Goal: Task Accomplishment & Management: Manage account settings

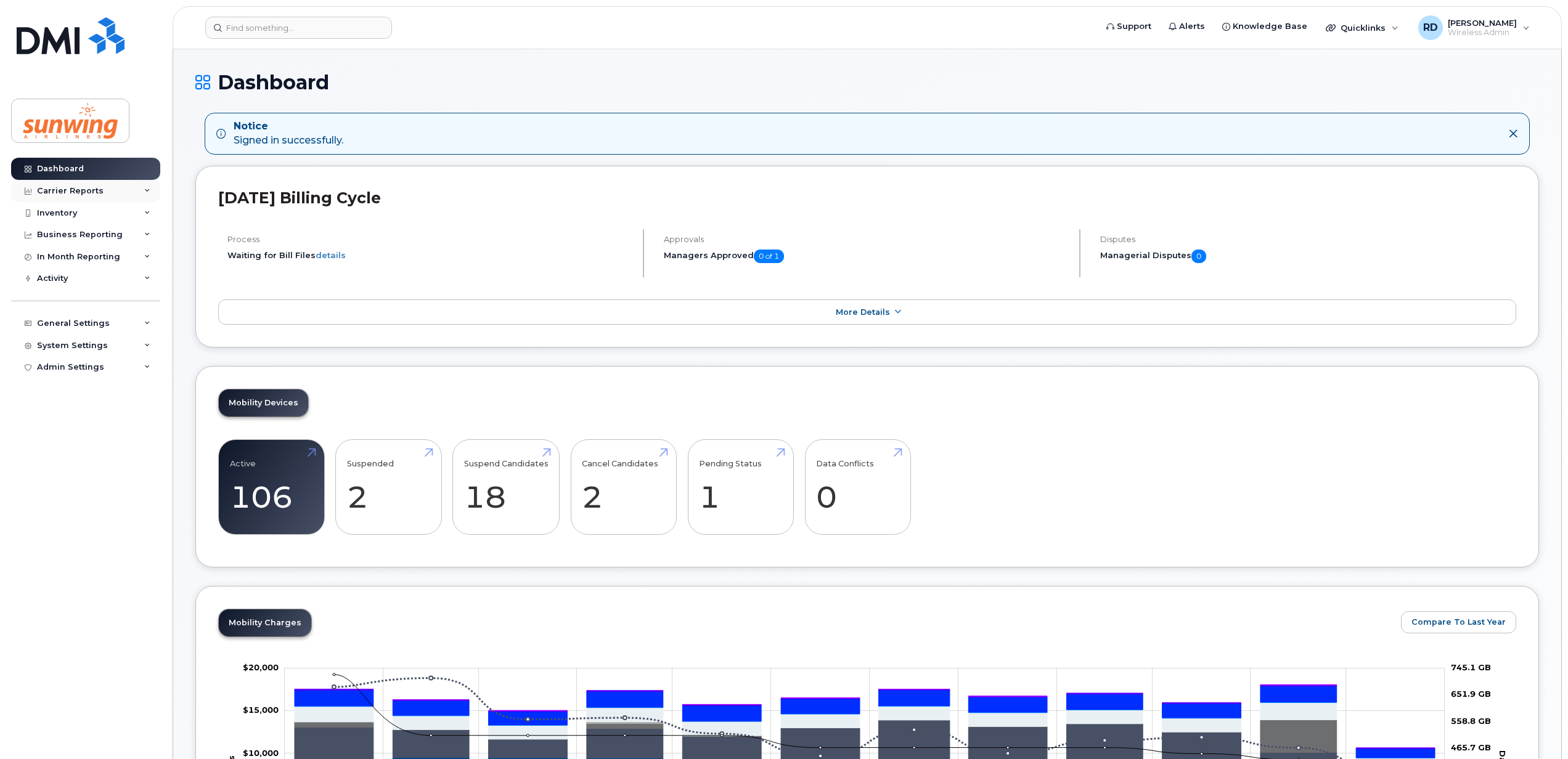
click at [78, 196] on div "Carrier Reports" at bounding box center [86, 191] width 149 height 22
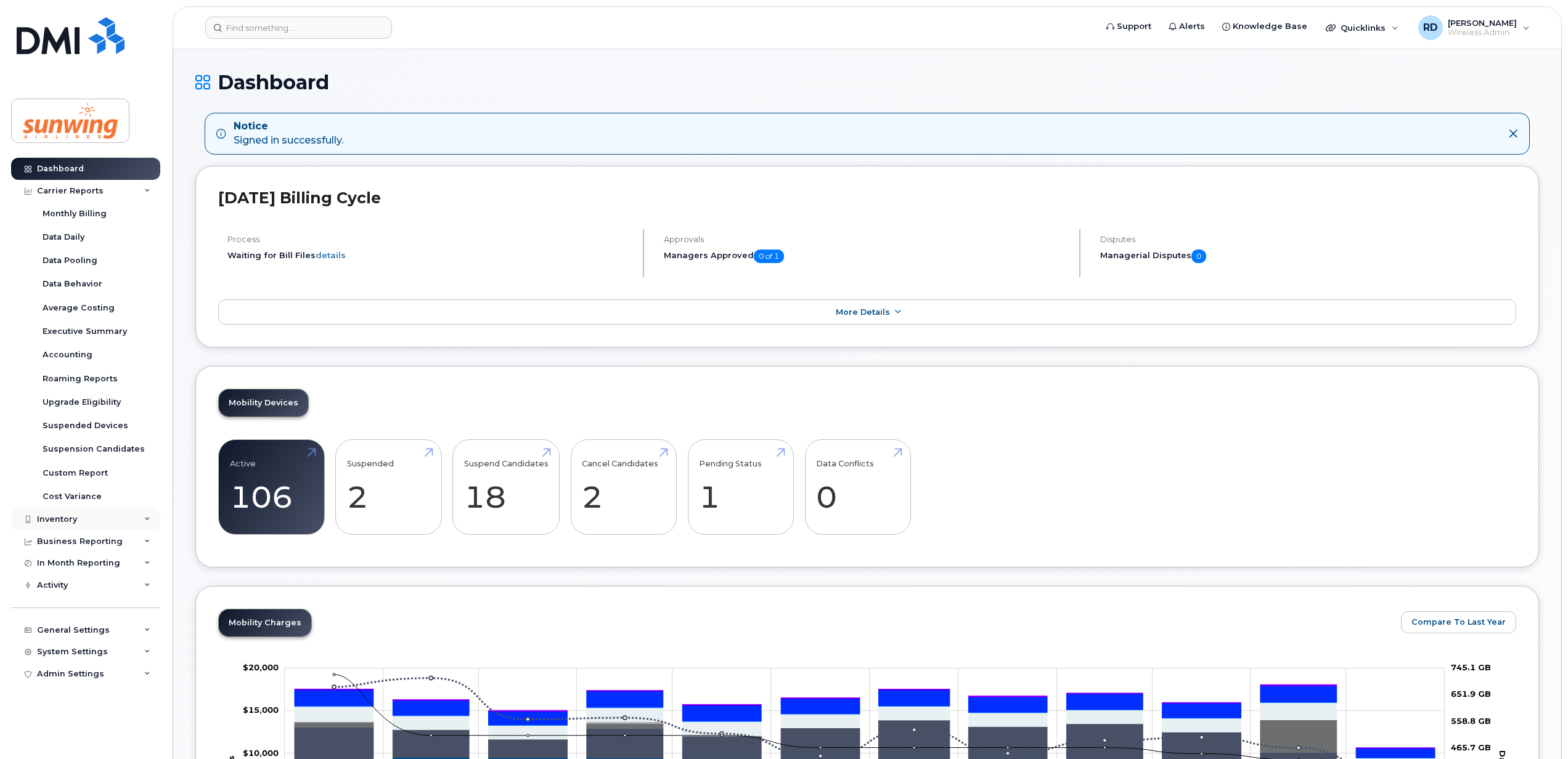
click at [78, 521] on div "Inventory" at bounding box center [86, 519] width 149 height 22
click at [81, 544] on div "Mobility Devices" at bounding box center [77, 542] width 69 height 11
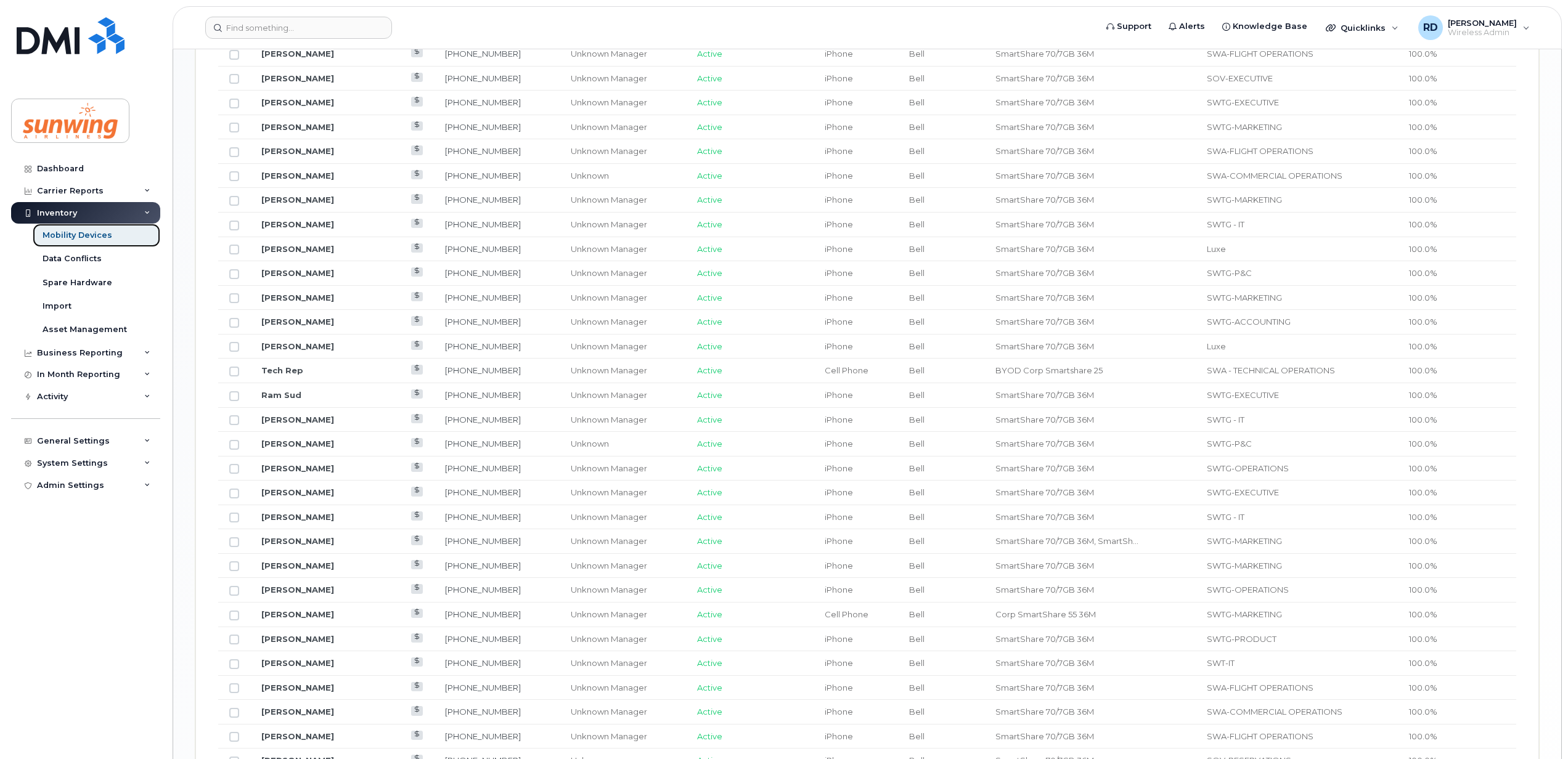
scroll to position [1348, 0]
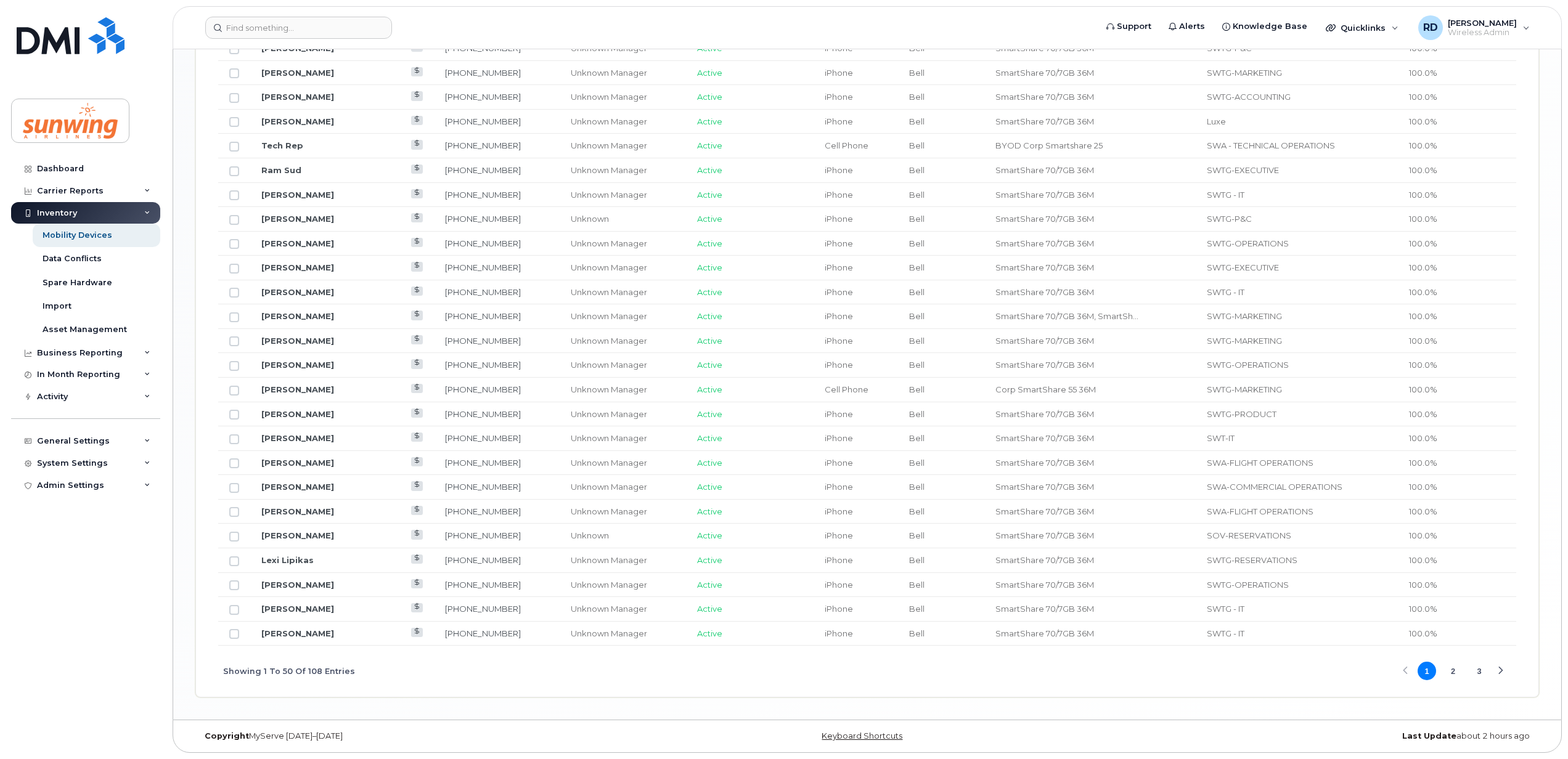
click at [1450, 672] on button "2" at bounding box center [1453, 671] width 19 height 19
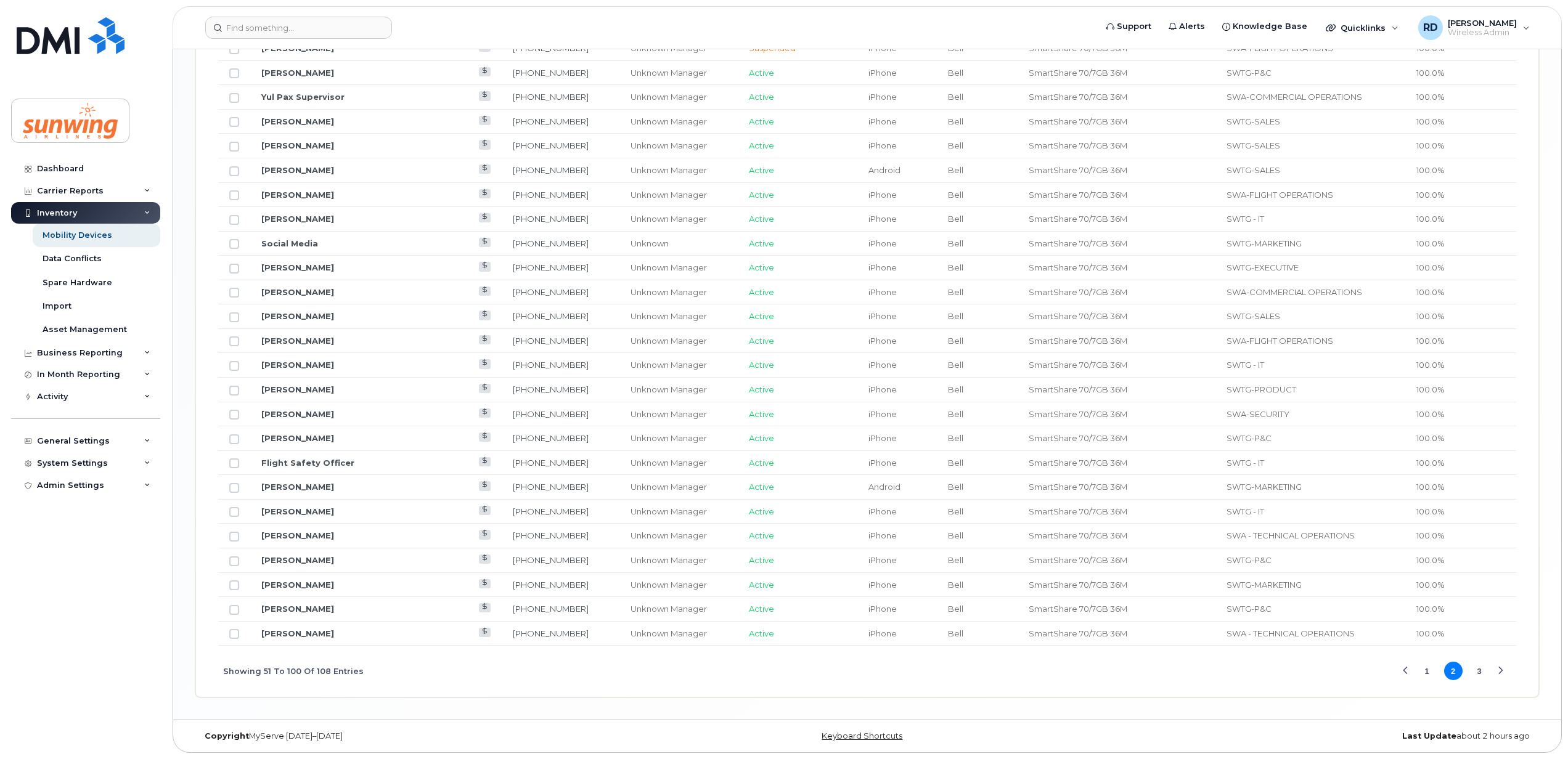
click at [1481, 669] on button "3" at bounding box center [1479, 671] width 19 height 19
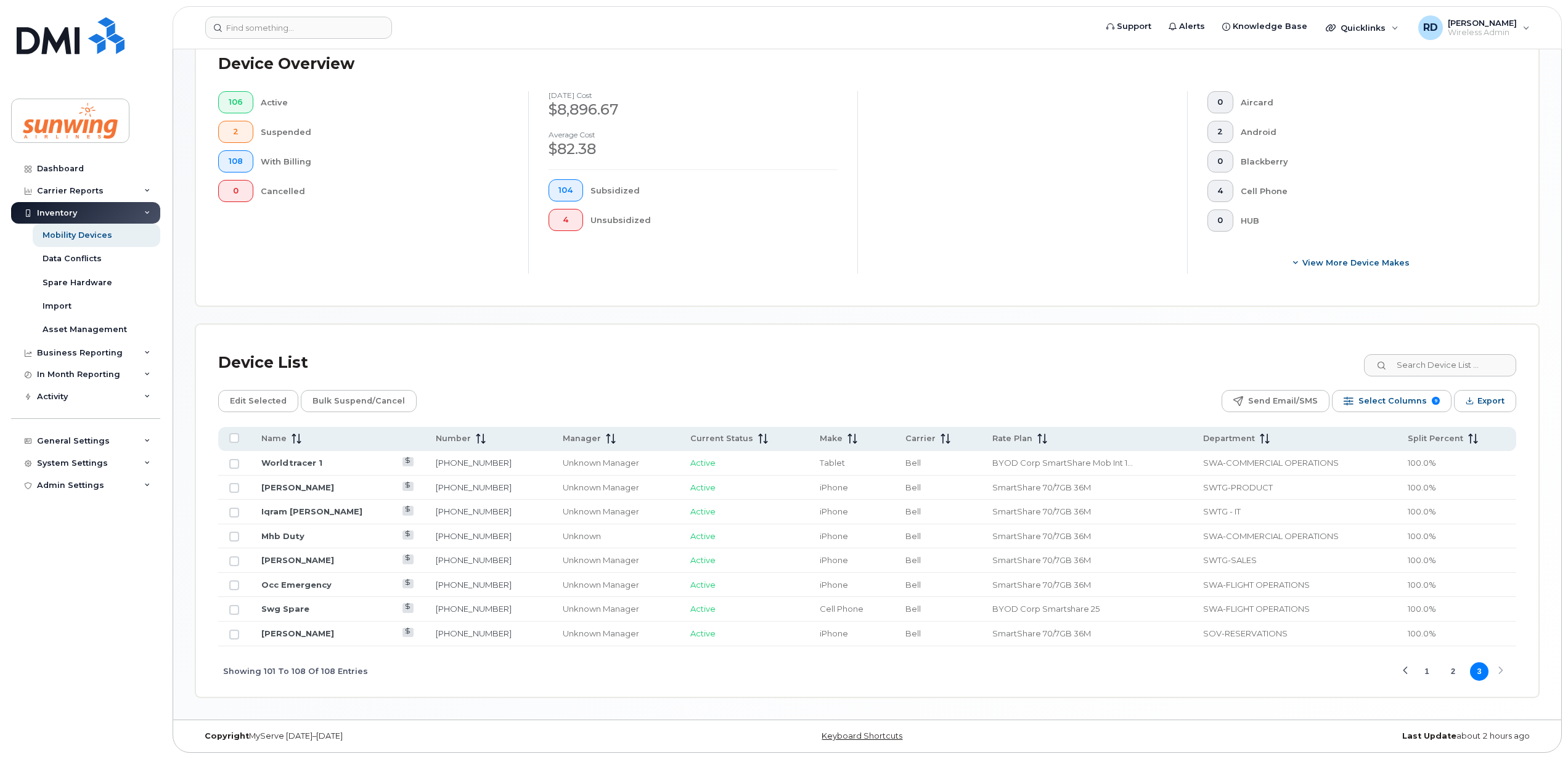
click at [1426, 668] on button "1" at bounding box center [1426, 671] width 19 height 19
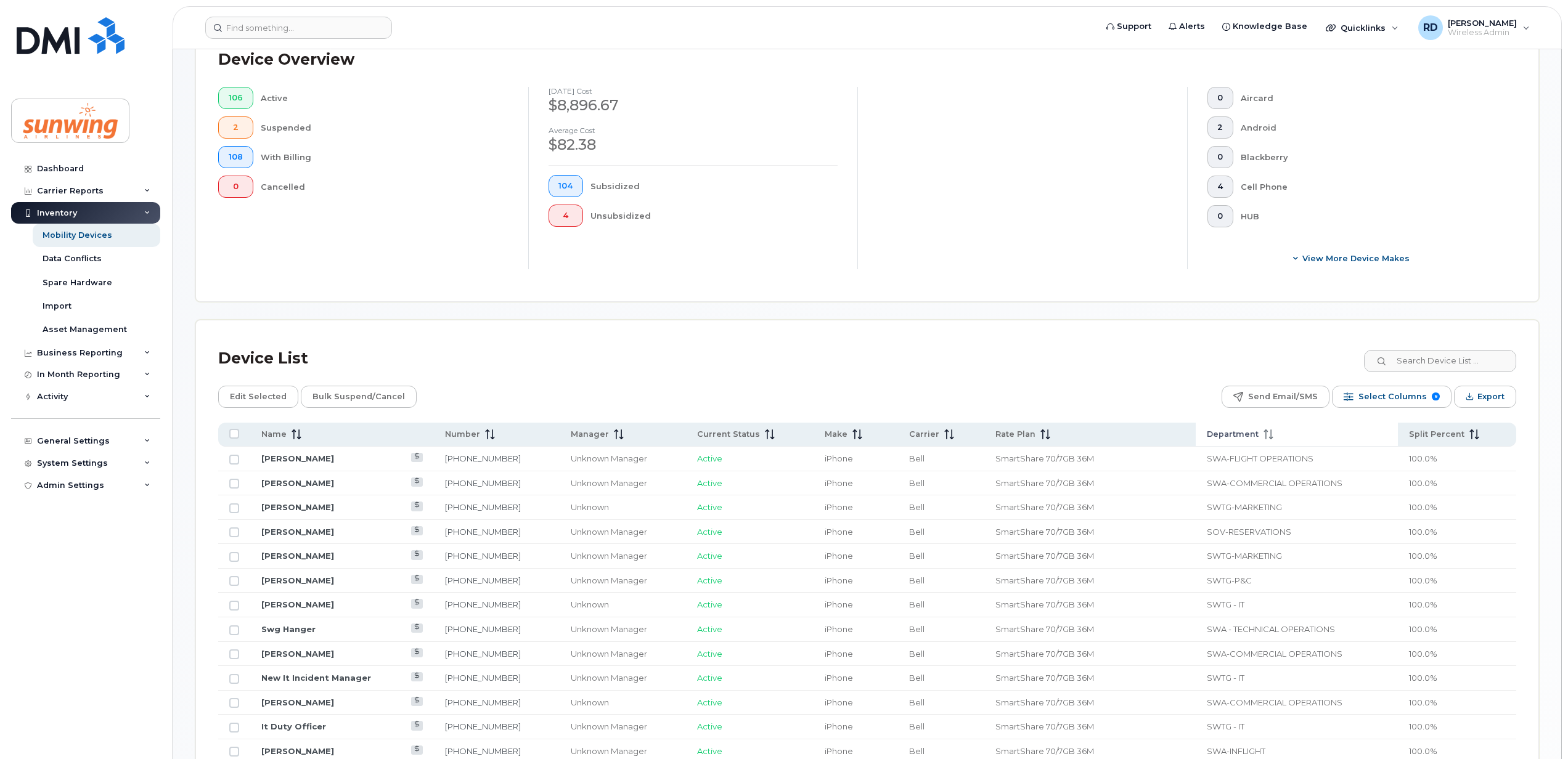
click at [1263, 436] on icon at bounding box center [1268, 433] width 10 height 10
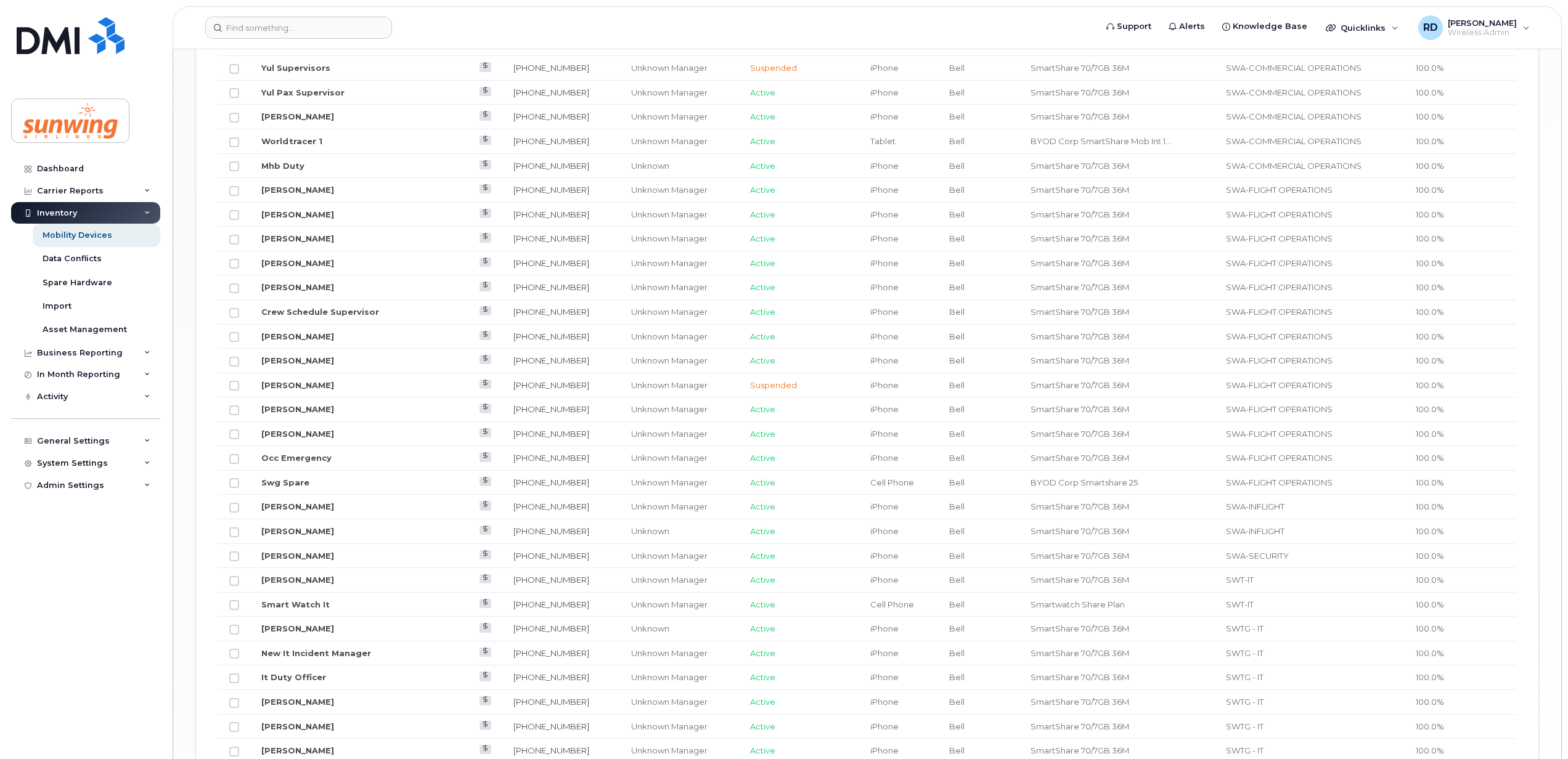
scroll to position [1220, 0]
click at [291, 365] on link "[PERSON_NAME]" at bounding box center [297, 360] width 72 height 10
click at [289, 462] on link "Swg Spare" at bounding box center [285, 457] width 48 height 10
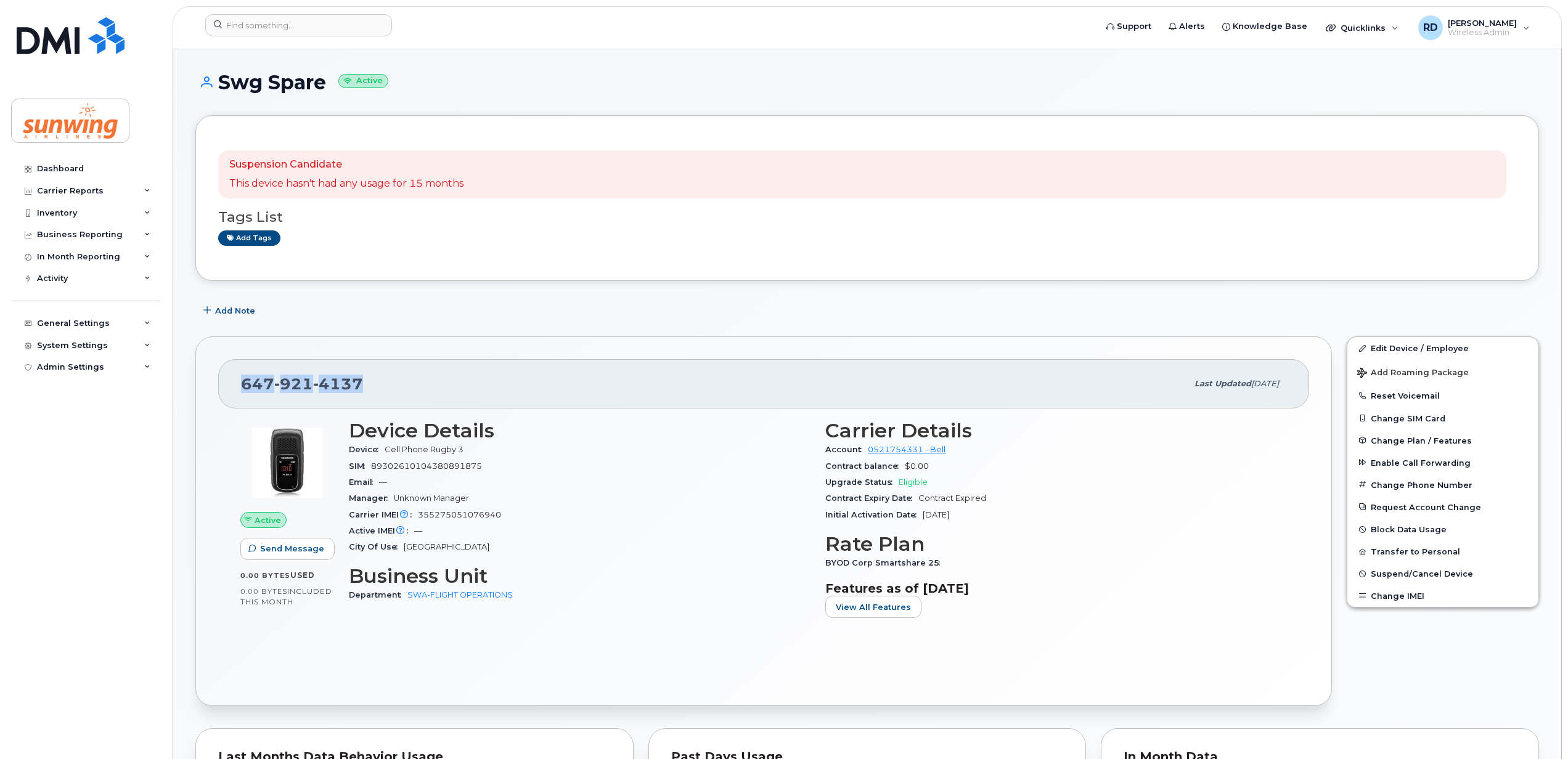
drag, startPoint x: 365, startPoint y: 378, endPoint x: 237, endPoint y: 380, distance: 128.0
click at [237, 380] on div "647 921 4137 Last updated Oct 21, 2024" at bounding box center [763, 383] width 1091 height 49
drag, startPoint x: 237, startPoint y: 380, endPoint x: 245, endPoint y: 382, distance: 8.2
copy span "[PHONE_NUMBER]"
click at [1408, 575] on span "Suspend/Cancel Device" at bounding box center [1422, 574] width 103 height 9
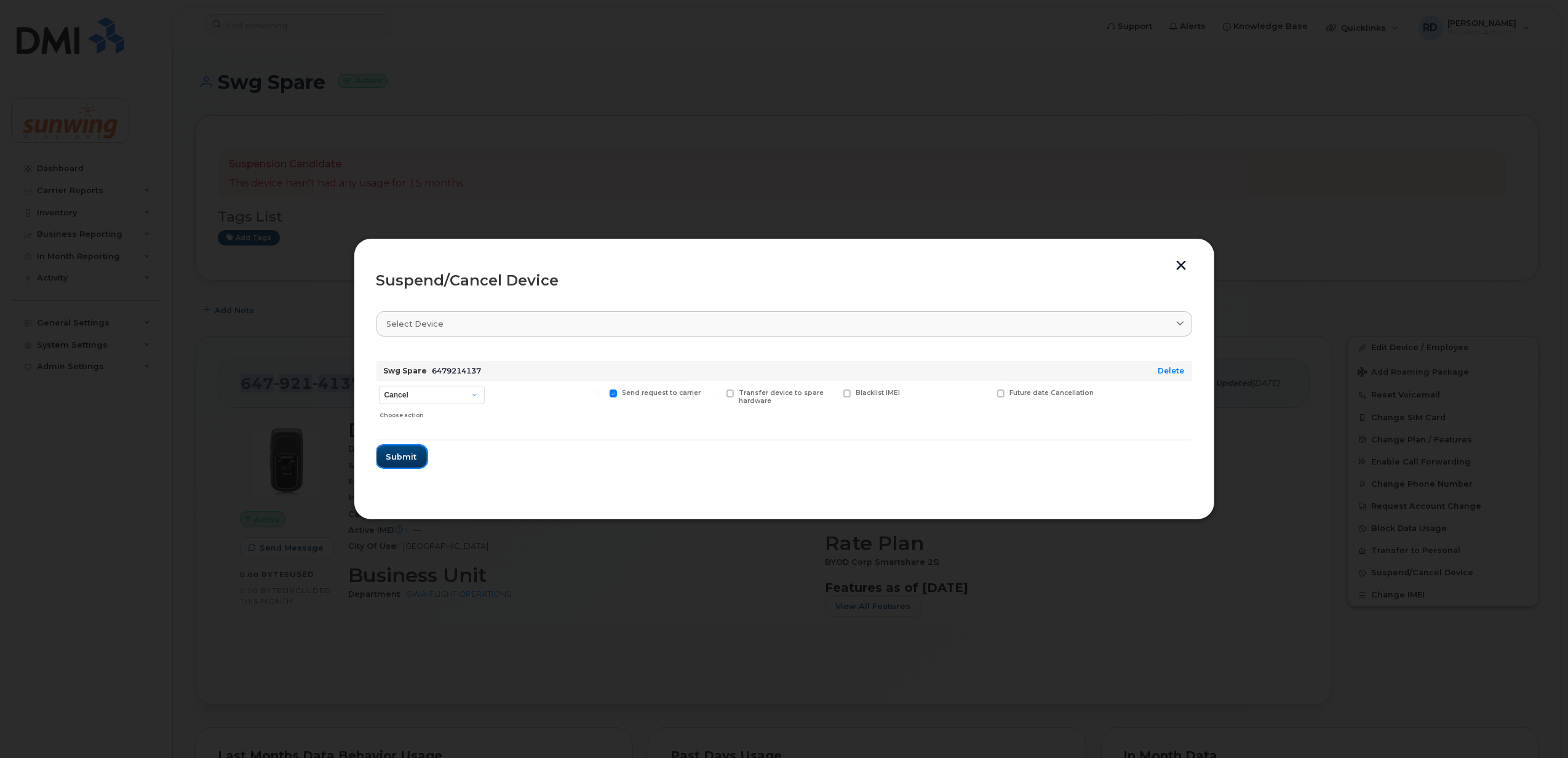
click at [409, 461] on span "Submit" at bounding box center [401, 457] width 31 height 12
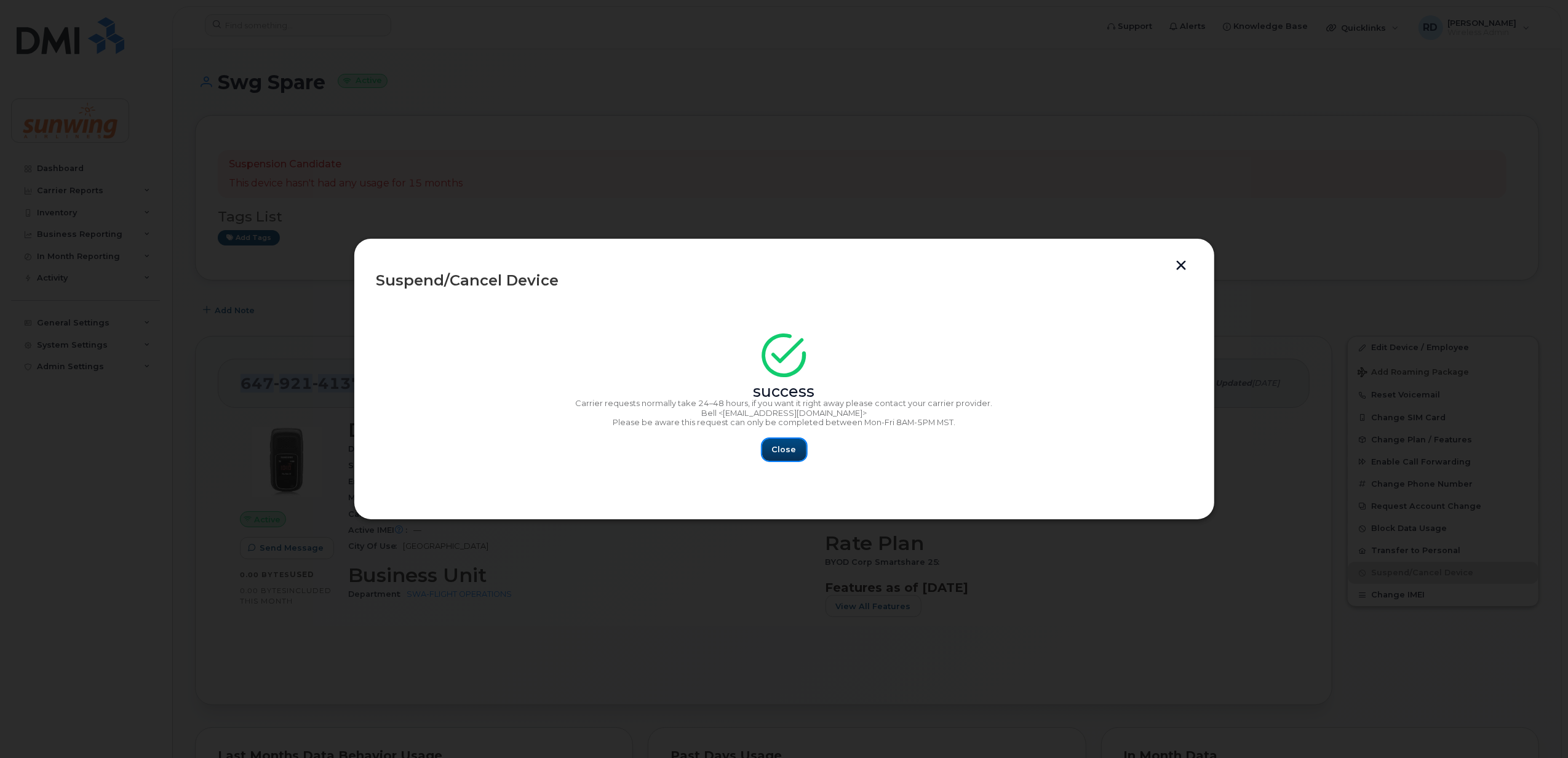
click at [785, 451] on span "Close" at bounding box center [784, 449] width 25 height 12
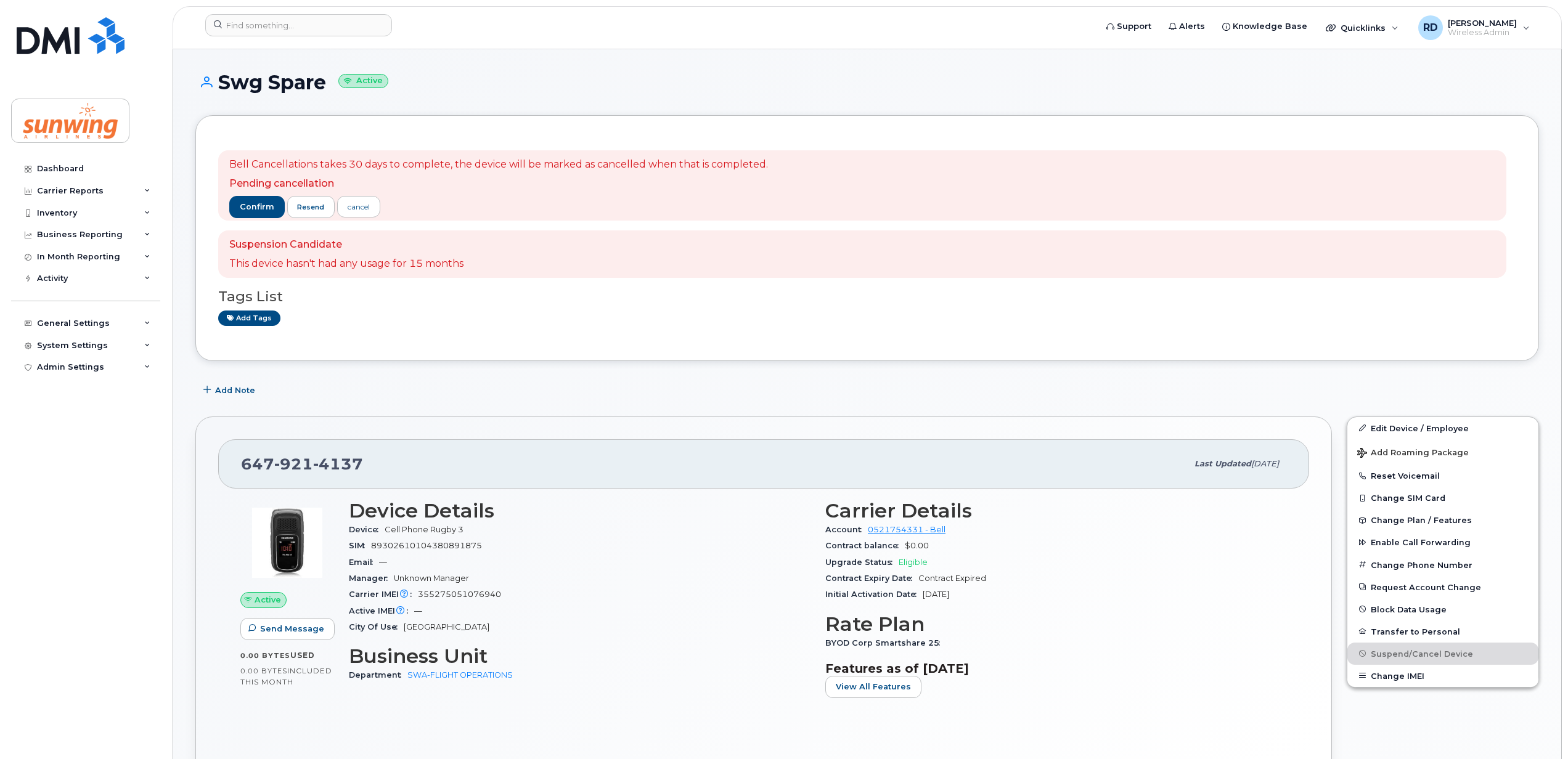
click at [637, 204] on div "confirm resend cancel" at bounding box center [499, 207] width 539 height 22
click at [230, 205] on button "confirm" at bounding box center [257, 207] width 56 height 22
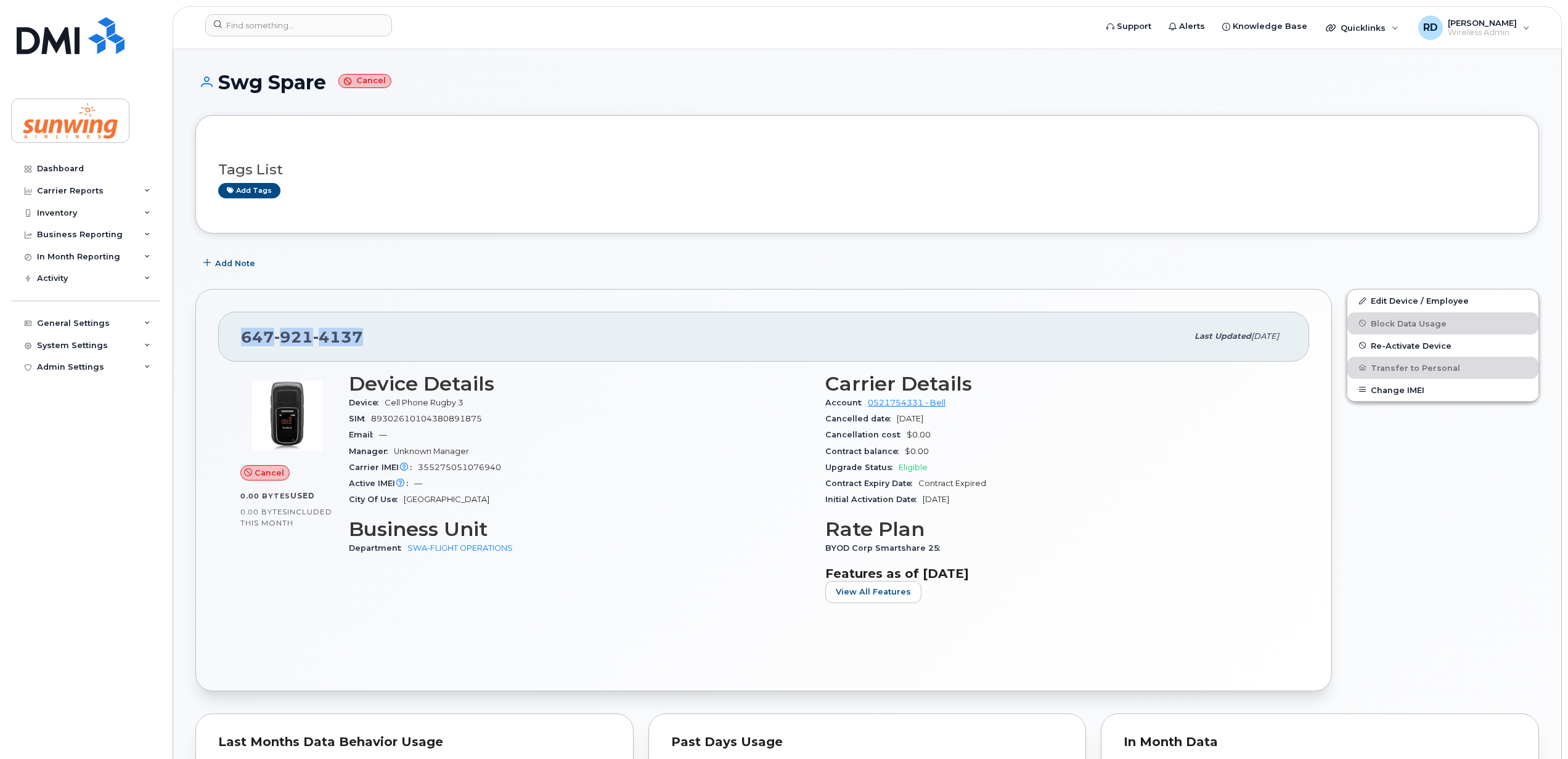
drag, startPoint x: 373, startPoint y: 331, endPoint x: 219, endPoint y: 338, distance: 154.2
click at [219, 338] on div "[PHONE_NUMBER] Last updated [DATE]" at bounding box center [763, 335] width 1091 height 49
drag, startPoint x: 219, startPoint y: 338, endPoint x: 259, endPoint y: 332, distance: 40.4
copy span "[PHONE_NUMBER]"
click at [643, 215] on div "Tags List Add tags" at bounding box center [867, 174] width 1343 height 118
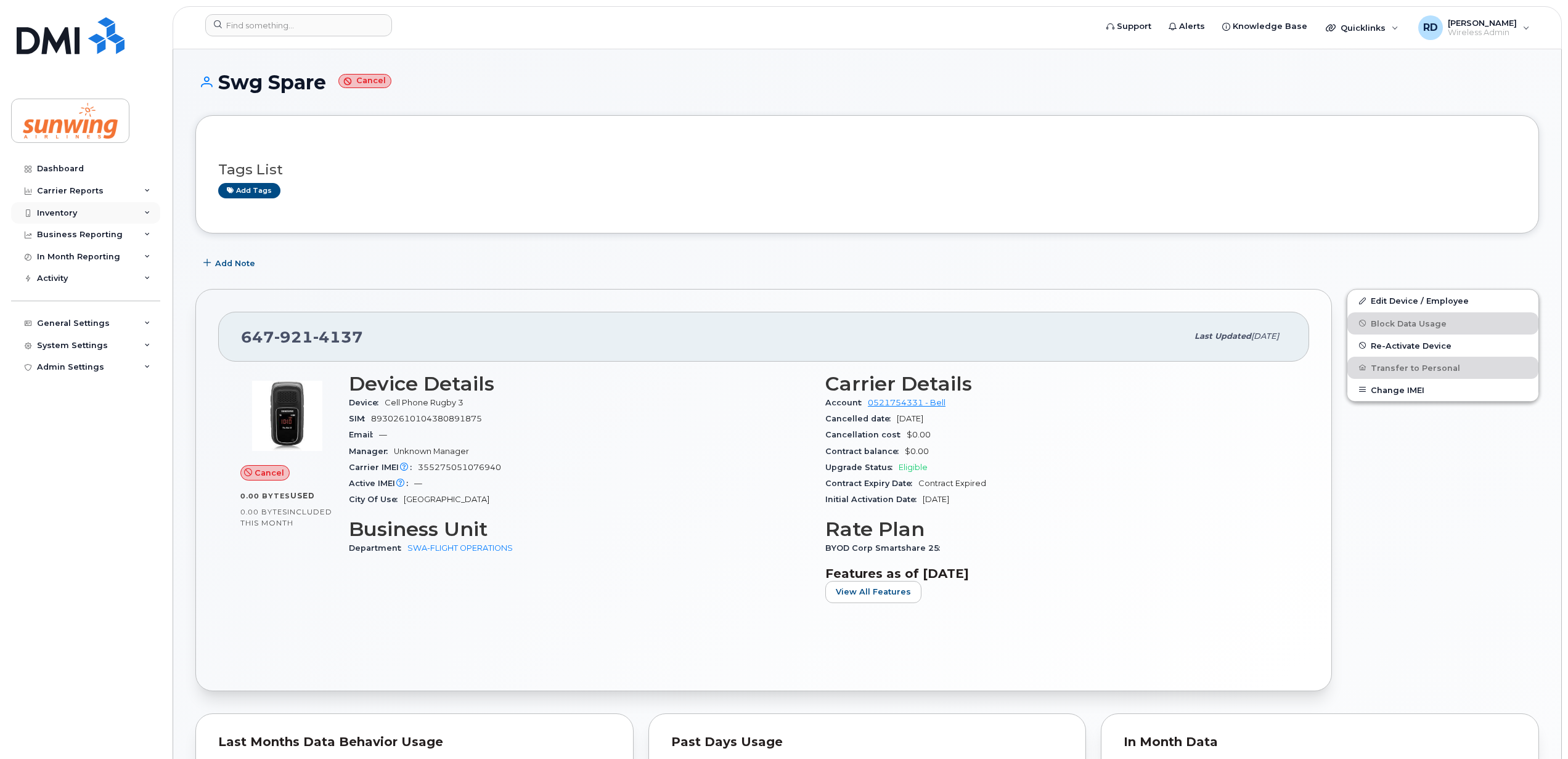
click at [78, 213] on div "Inventory" at bounding box center [86, 213] width 149 height 22
click at [72, 234] on div "Mobility Devices" at bounding box center [77, 235] width 69 height 11
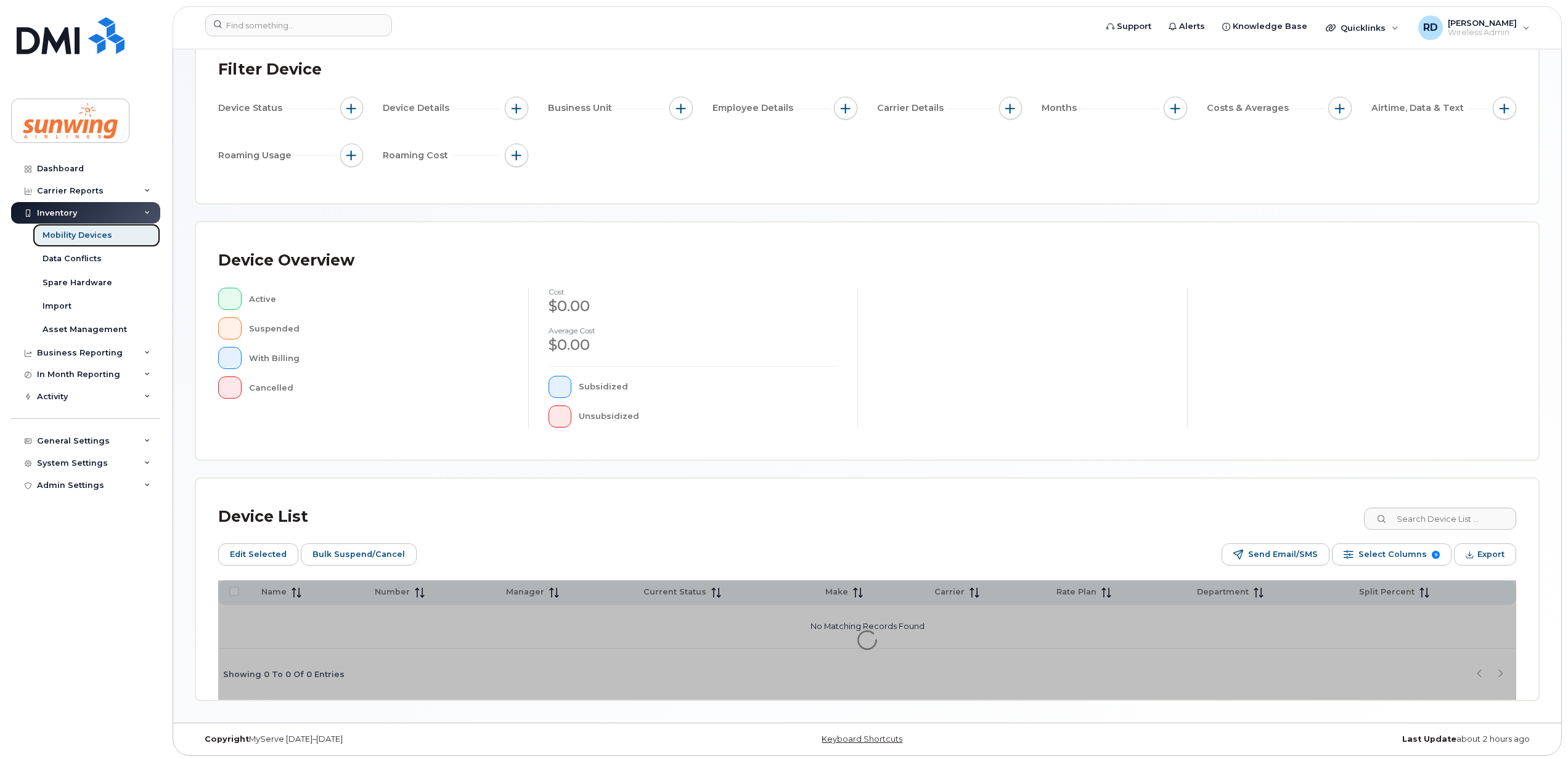
scroll to position [112, 0]
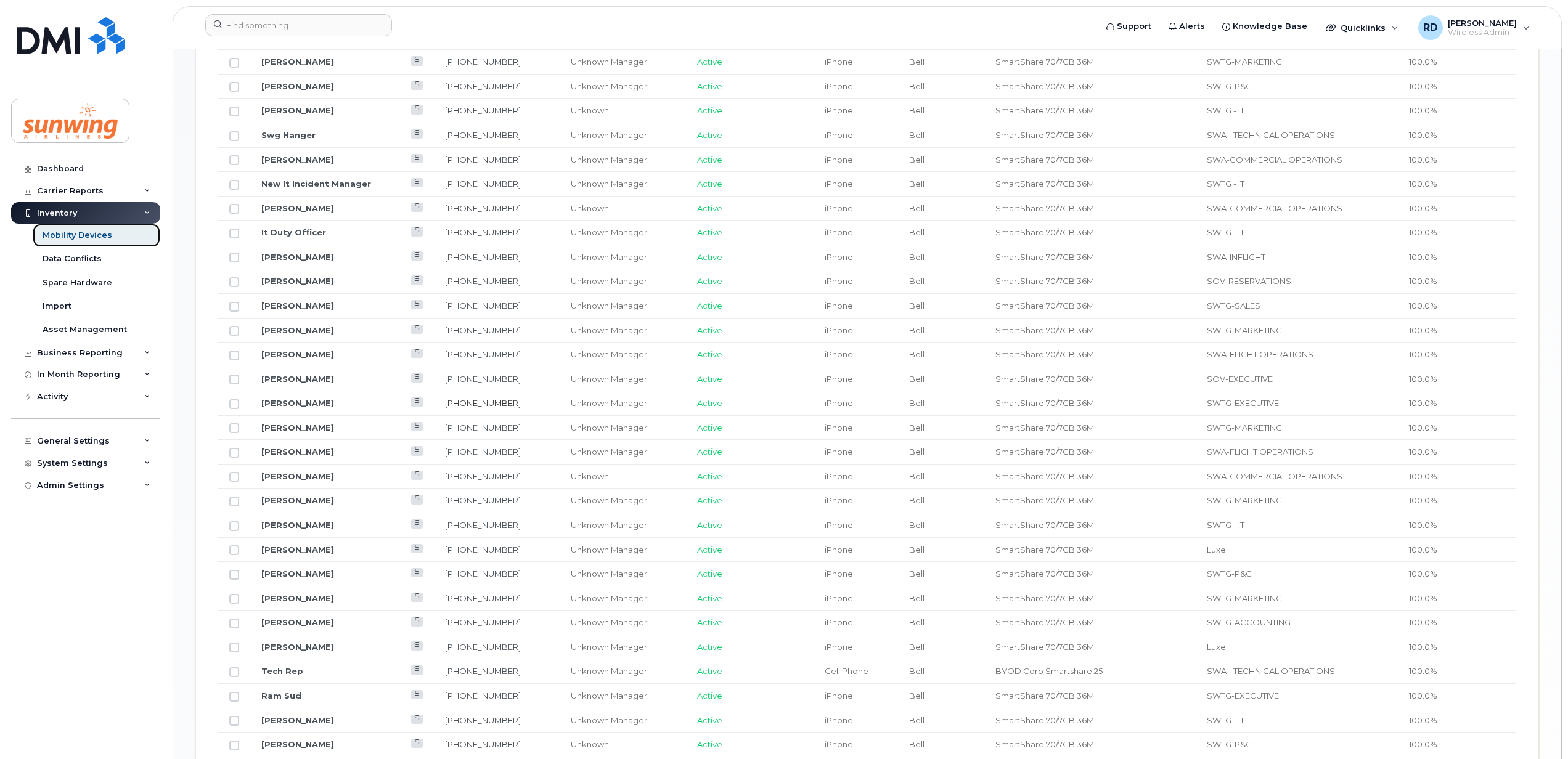
scroll to position [686, 0]
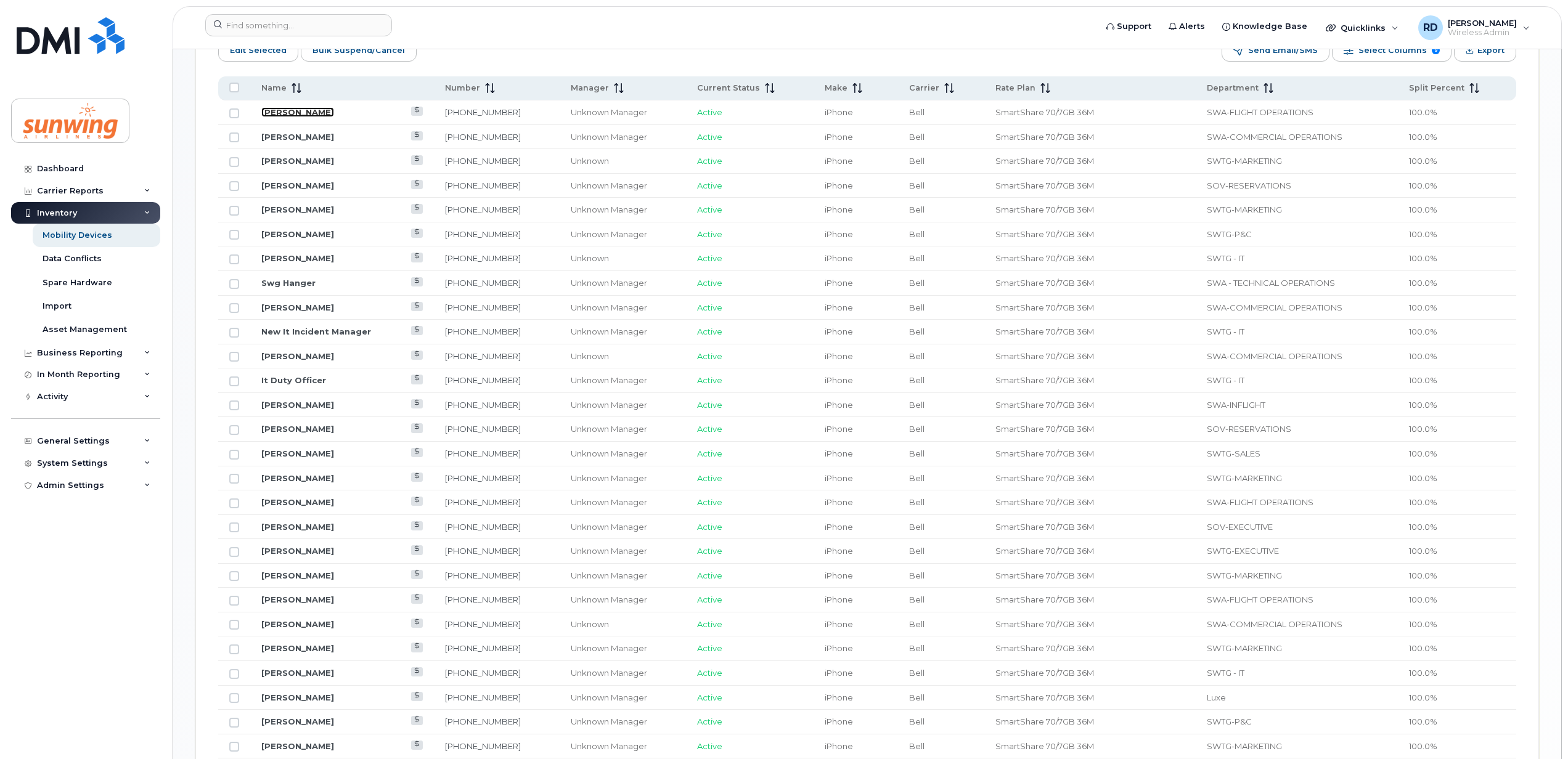
click at [291, 109] on link "Jeremy Hilton" at bounding box center [297, 112] width 72 height 10
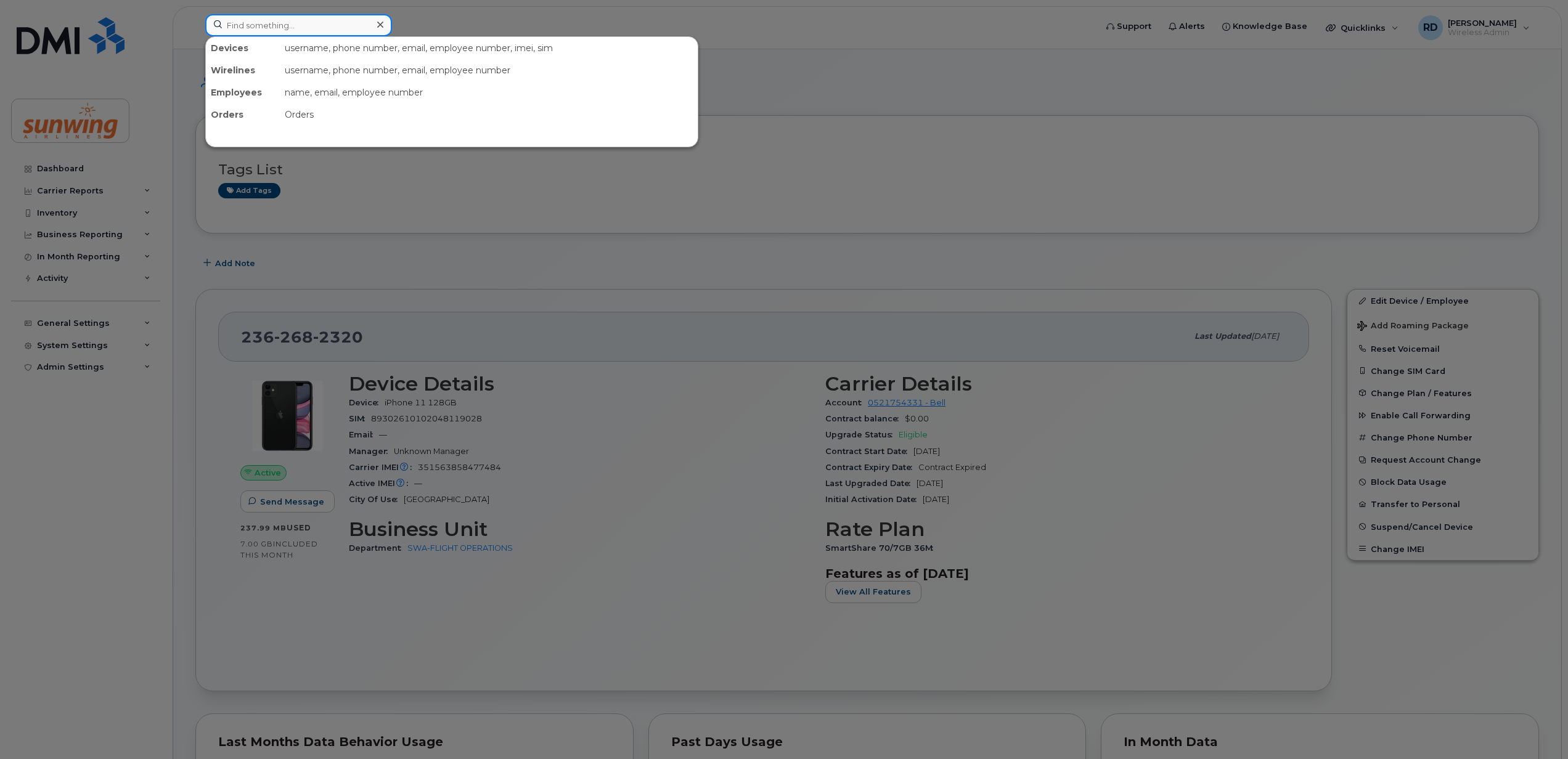
click at [296, 32] on input at bounding box center [299, 25] width 187 height 22
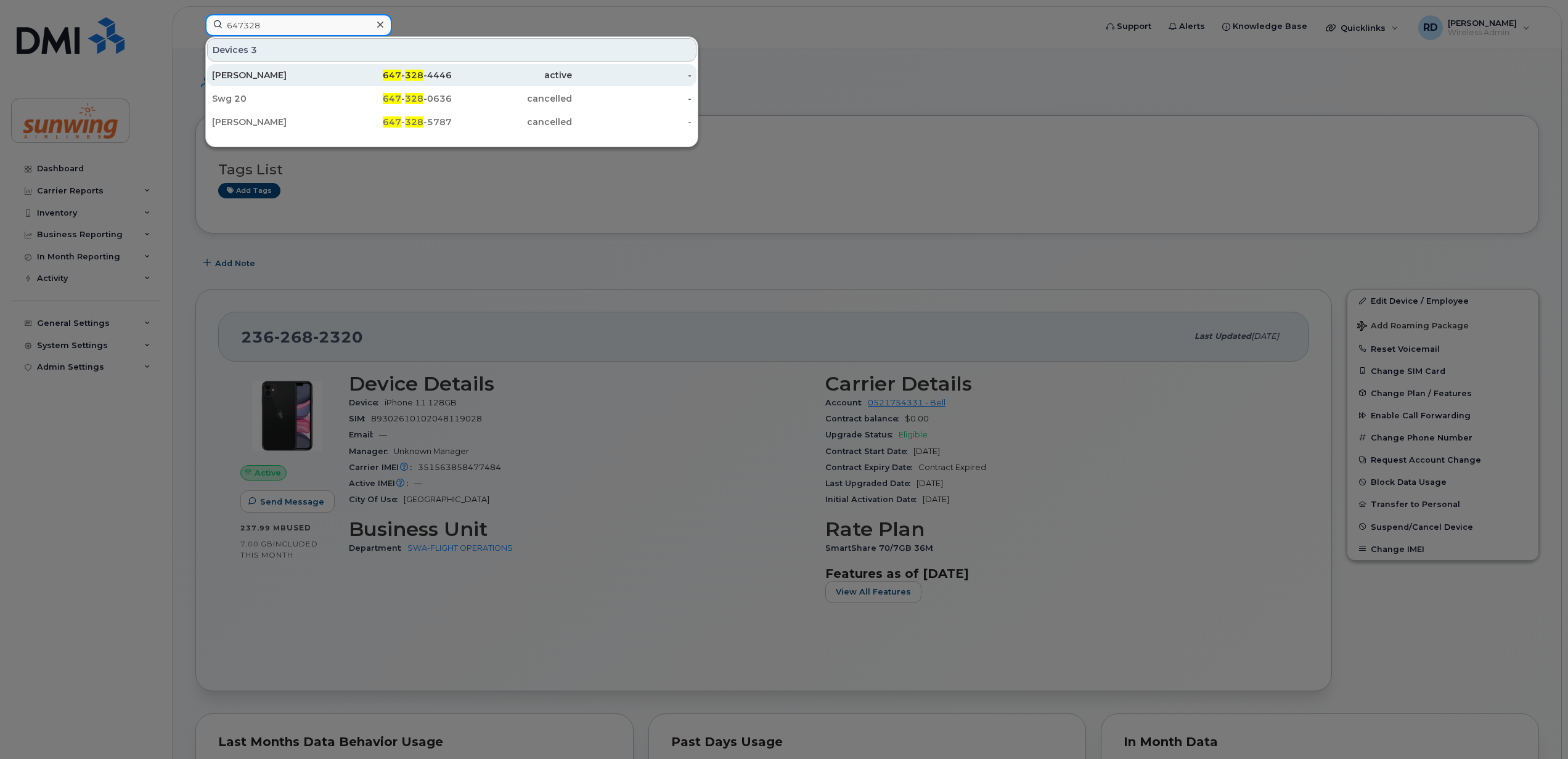
type input "647328"
click at [257, 76] on div "[PERSON_NAME]" at bounding box center [272, 75] width 120 height 12
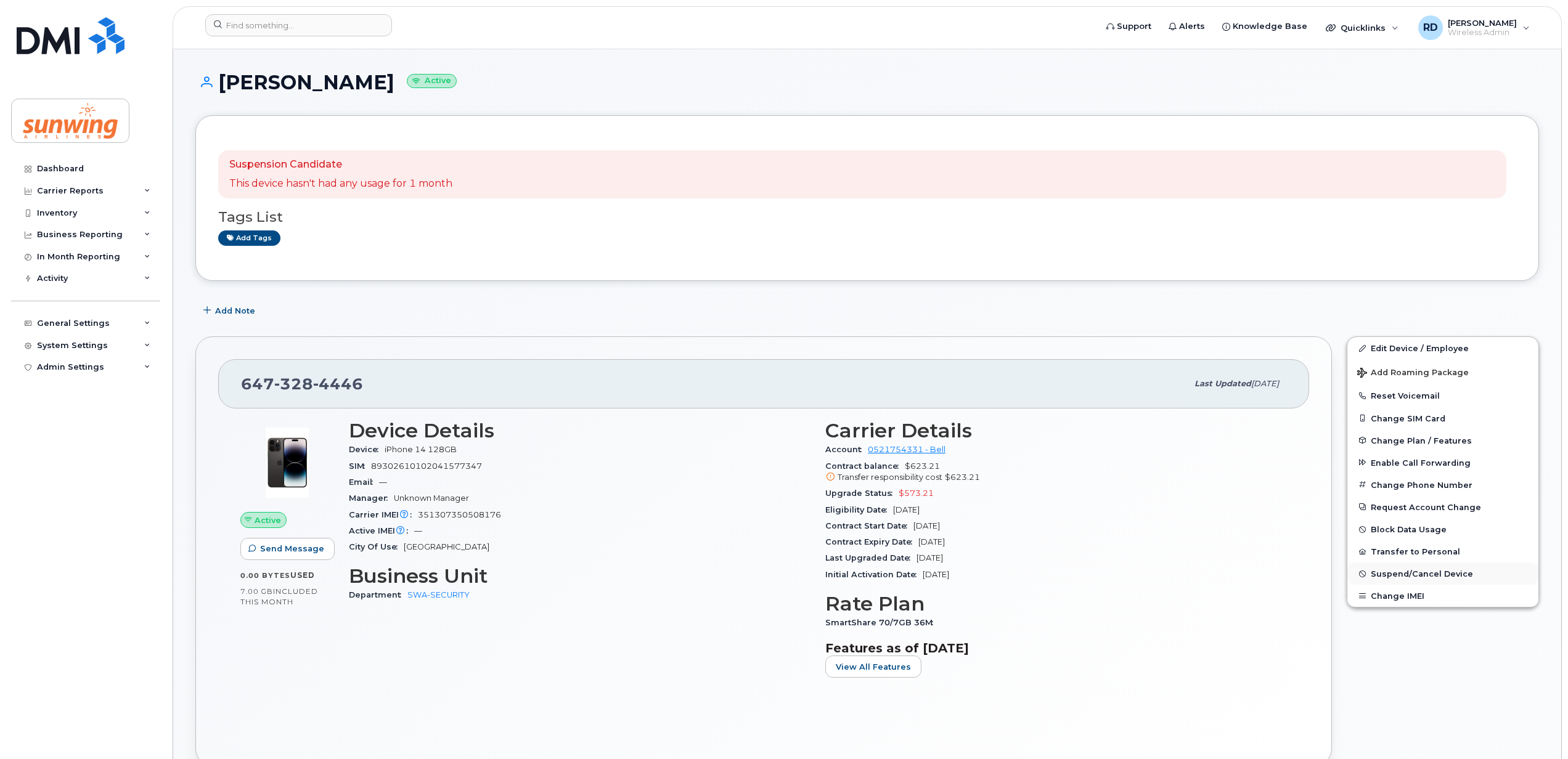
click at [1388, 572] on span "Suspend/Cancel Device" at bounding box center [1422, 574] width 103 height 9
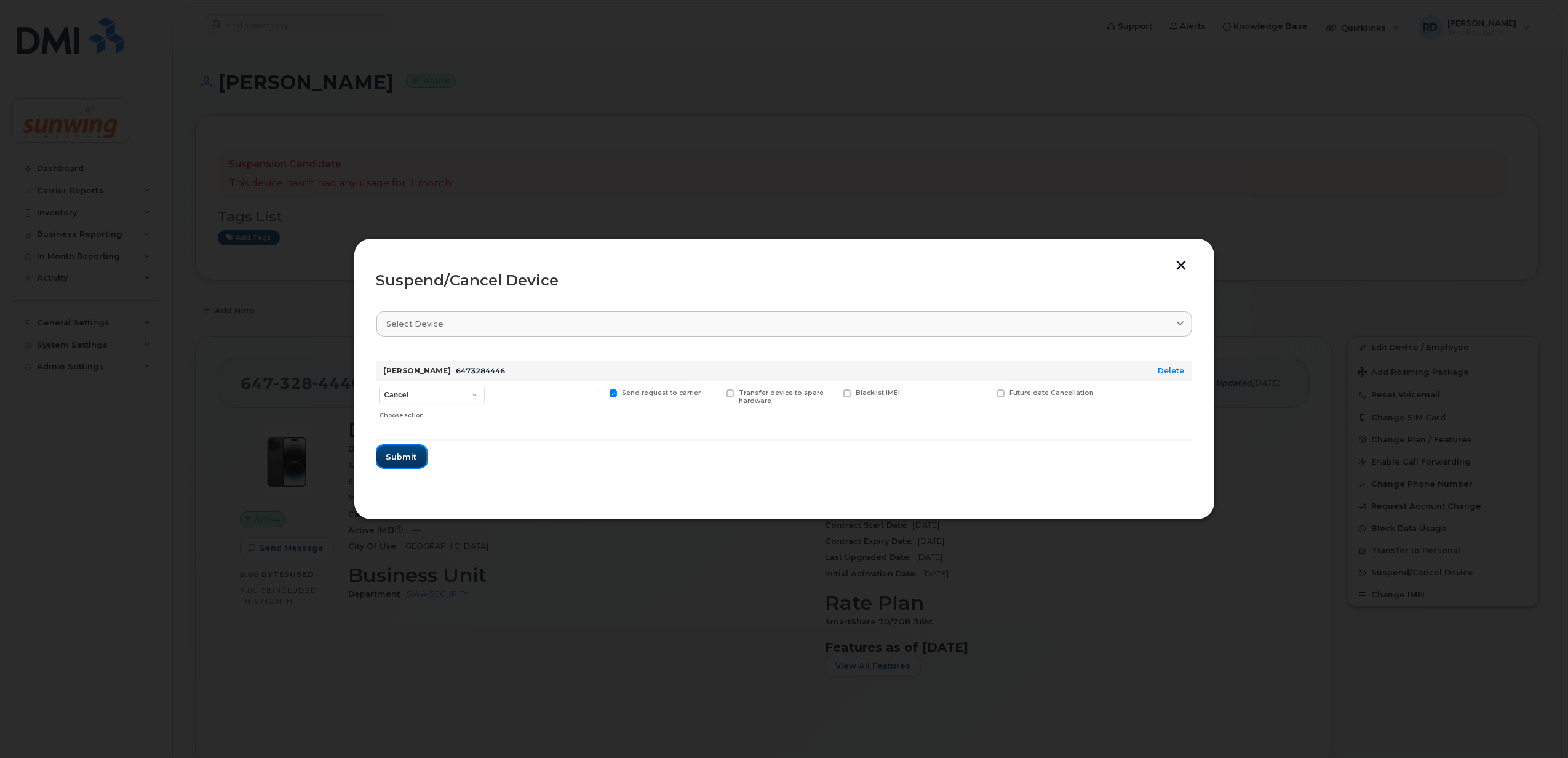
click at [398, 452] on span "Submit" at bounding box center [401, 457] width 31 height 12
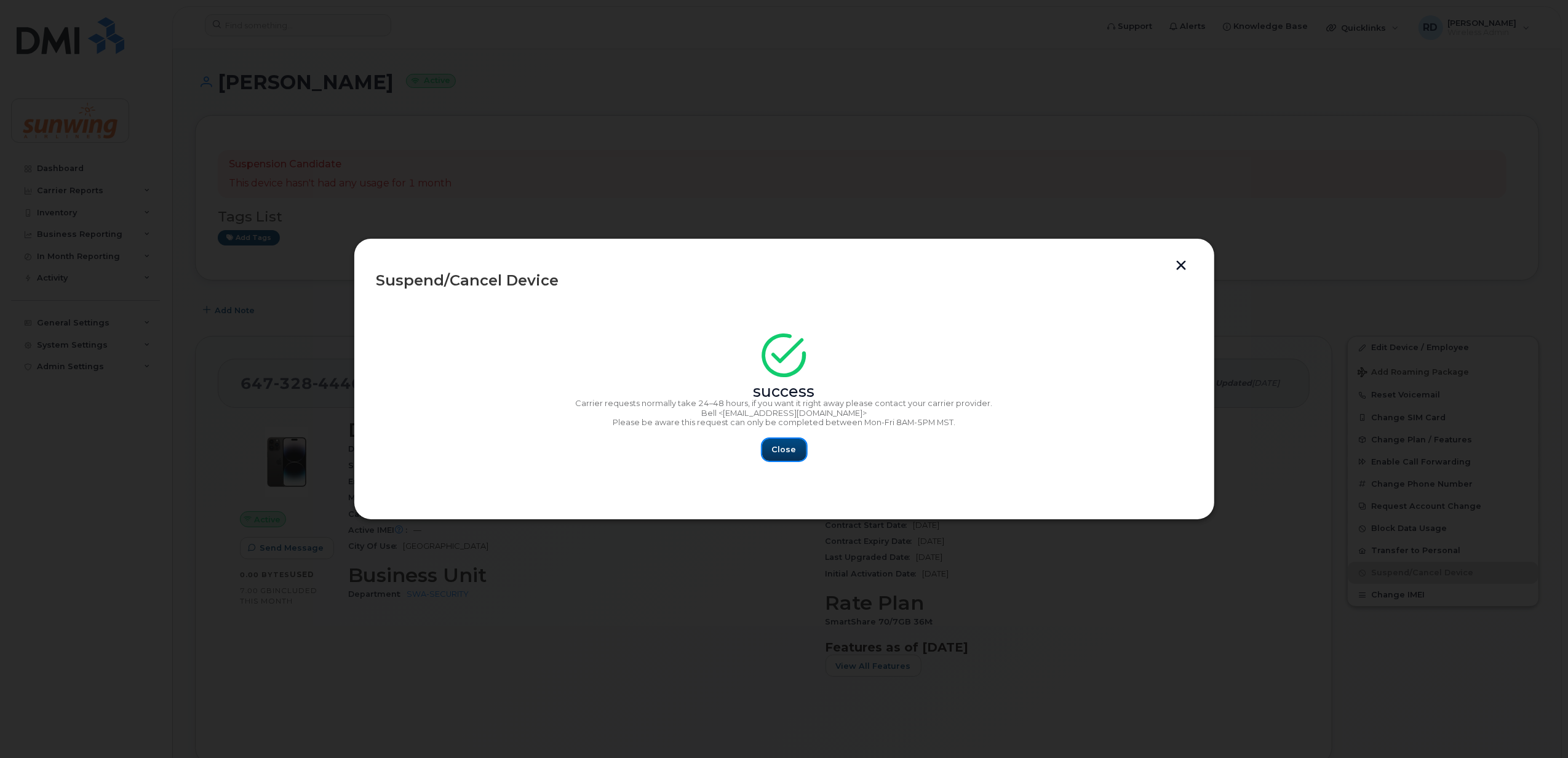
click at [786, 444] on span "Close" at bounding box center [784, 449] width 25 height 12
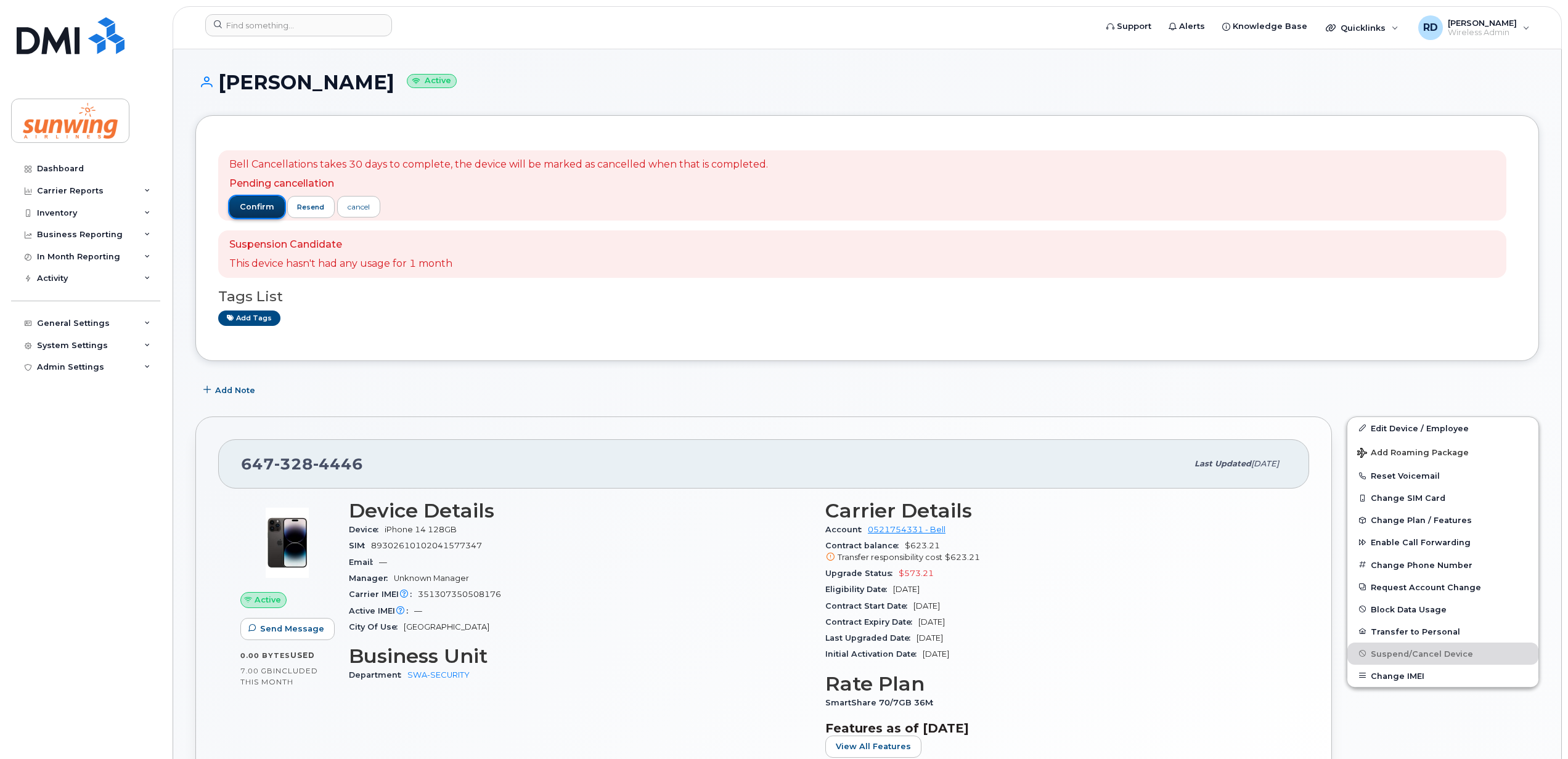
click at [255, 201] on span "confirm" at bounding box center [257, 207] width 35 height 11
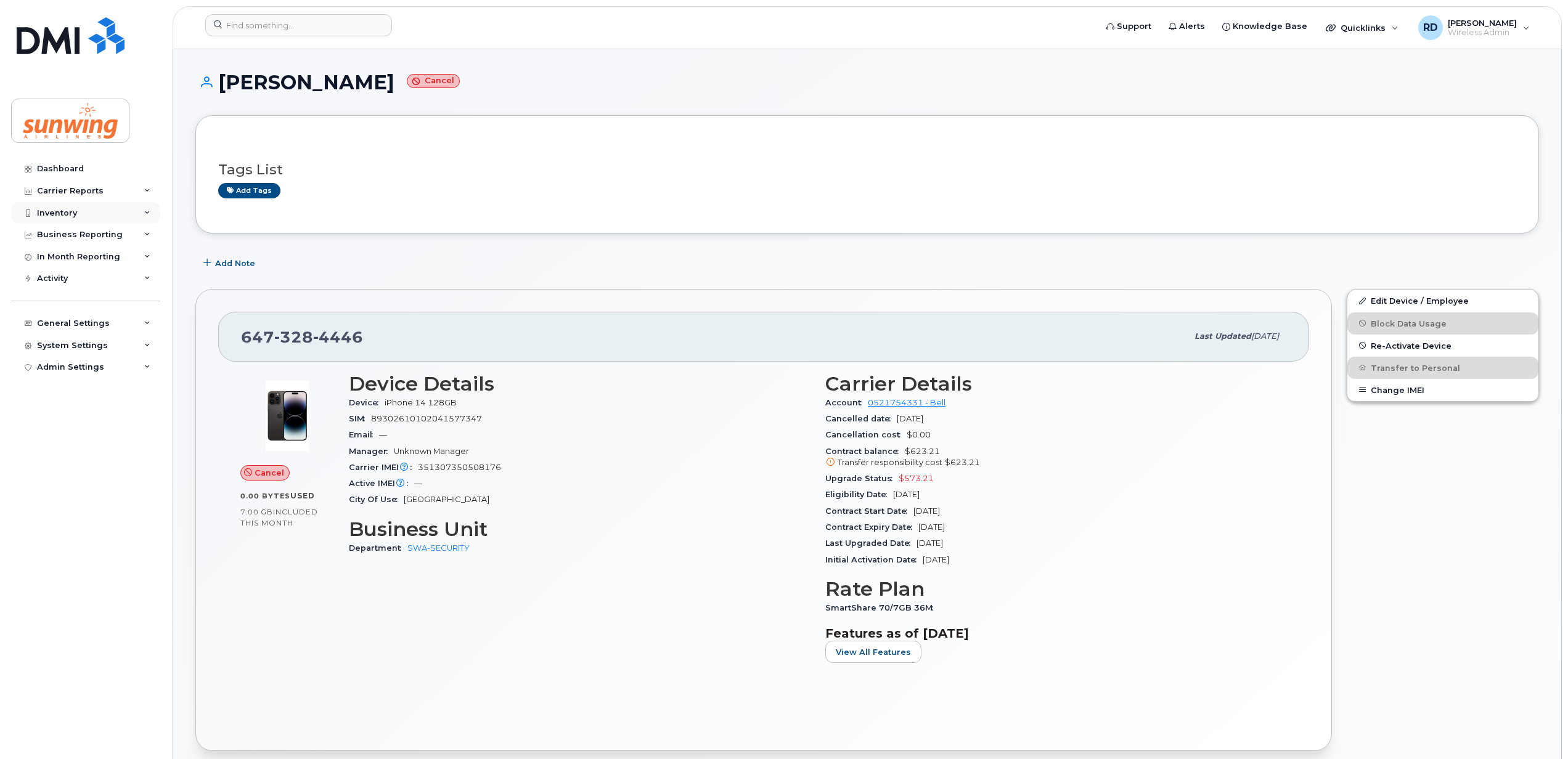
click at [60, 210] on div "Inventory" at bounding box center [57, 213] width 40 height 10
click at [63, 230] on div "Mobility Devices" at bounding box center [77, 235] width 69 height 11
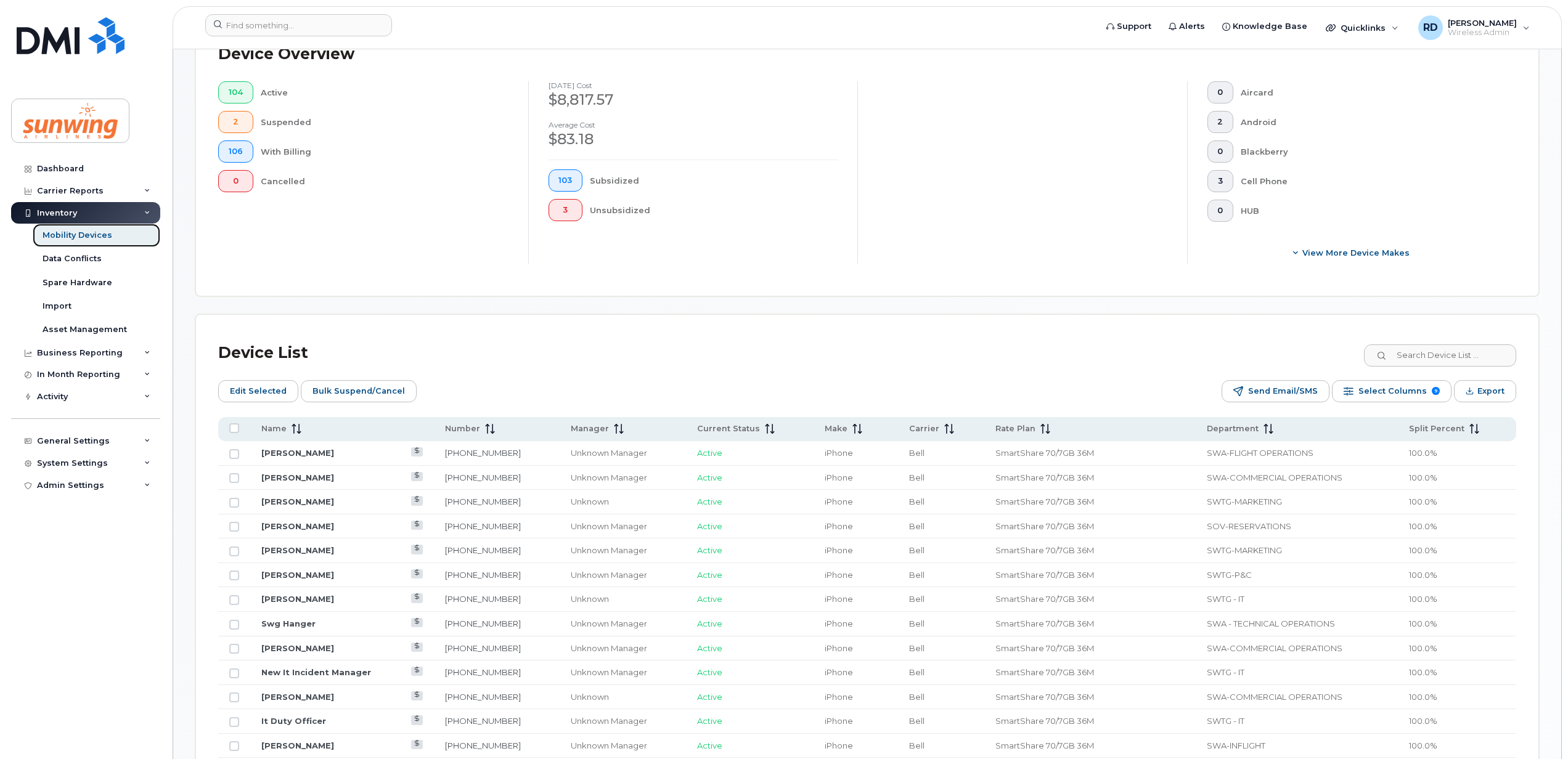
scroll to position [410, 0]
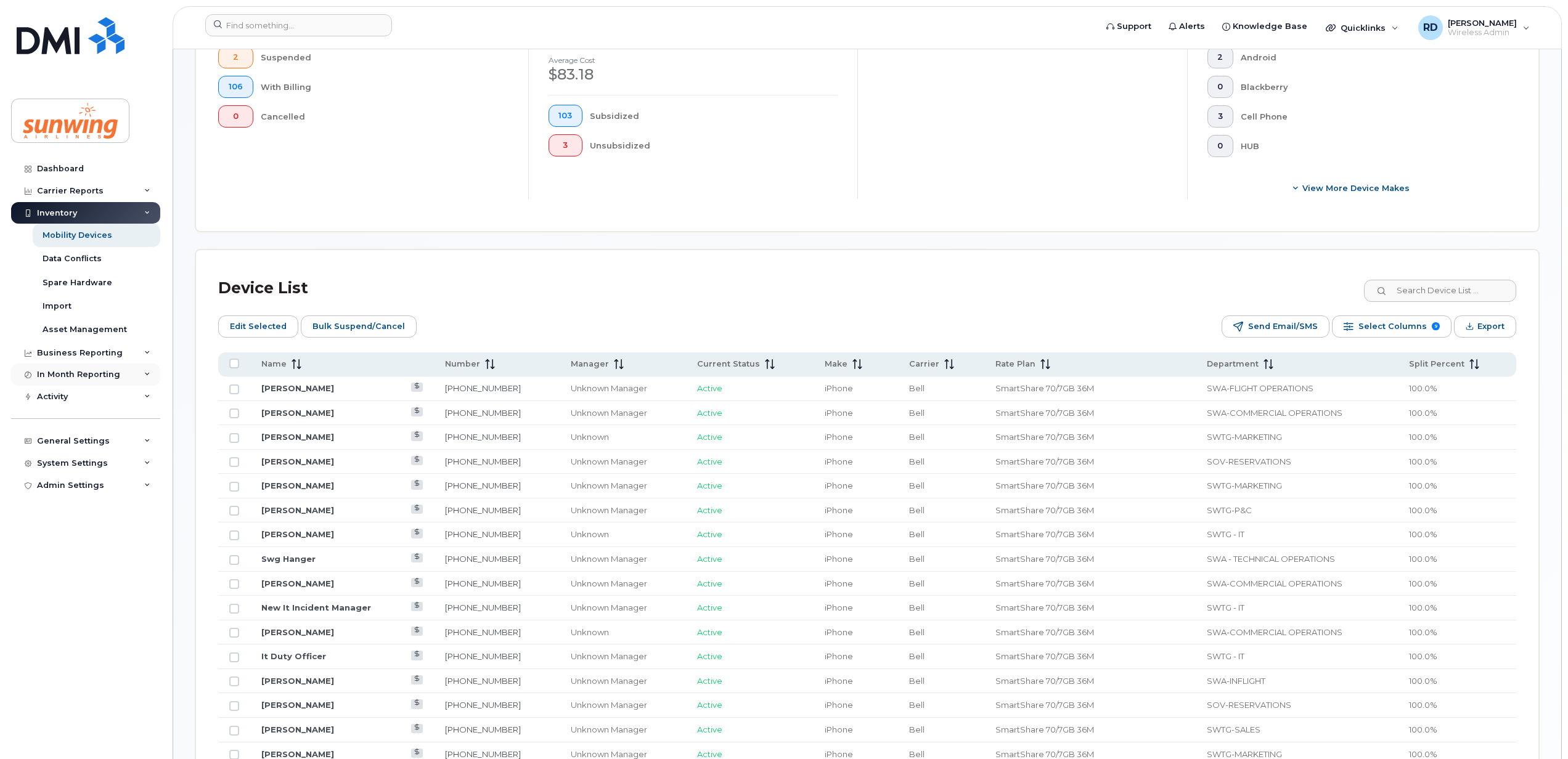
click at [79, 375] on div "In Month Reporting" at bounding box center [78, 374] width 83 height 10
click at [70, 353] on div "Business Reporting" at bounding box center [80, 353] width 86 height 10
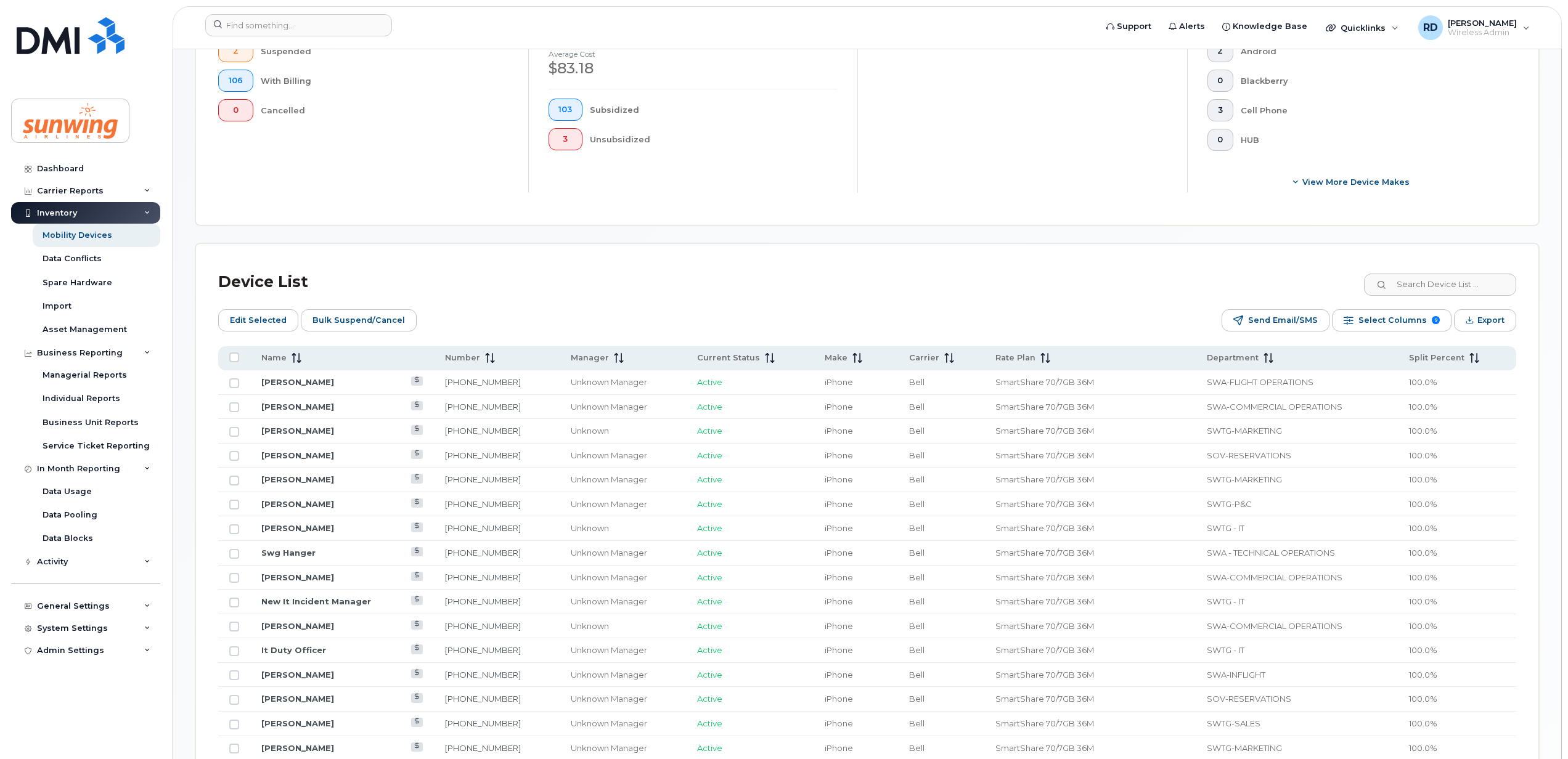
scroll to position [493, 0]
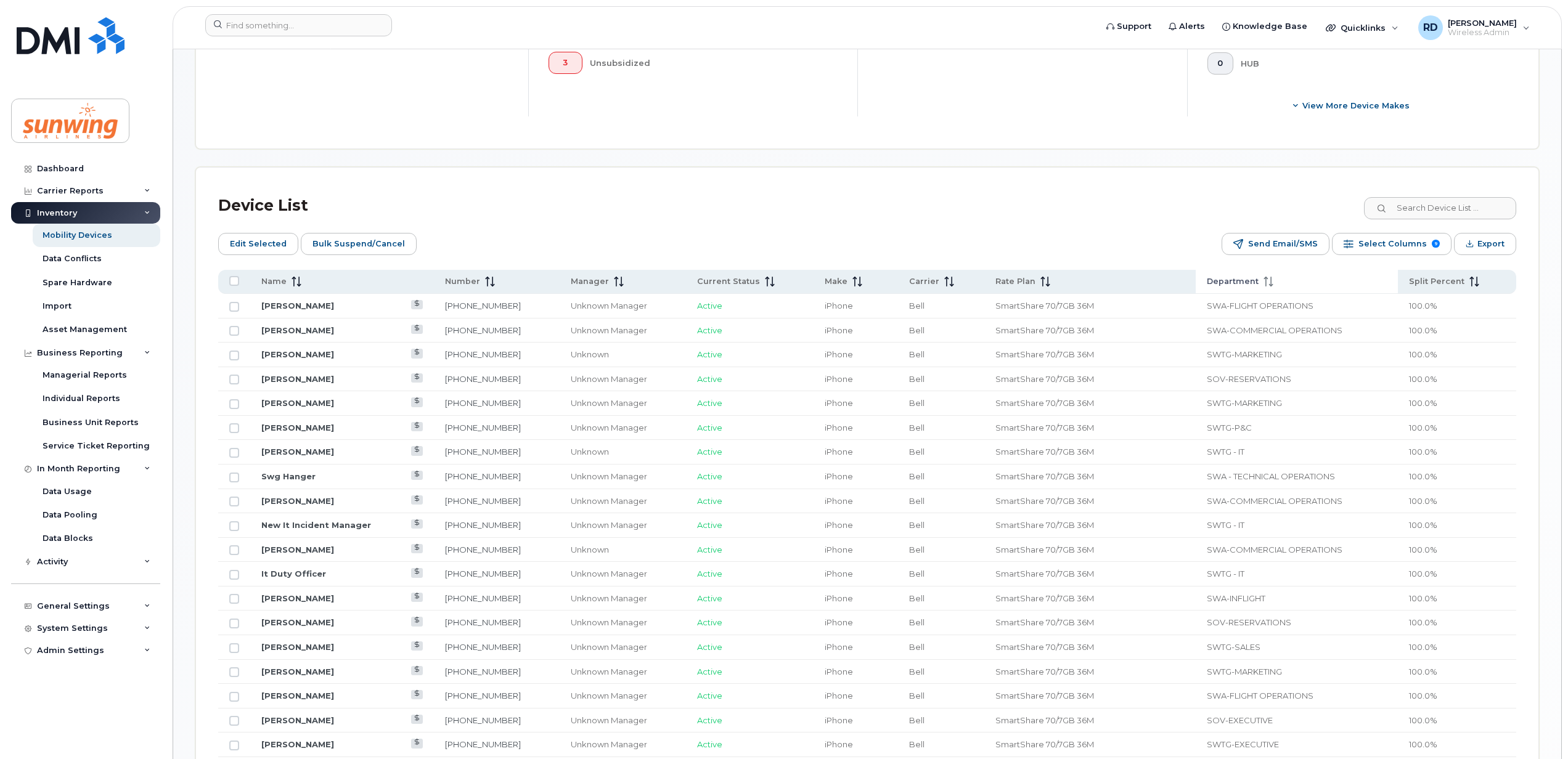
click at [1263, 277] on div "Department" at bounding box center [1296, 281] width 180 height 11
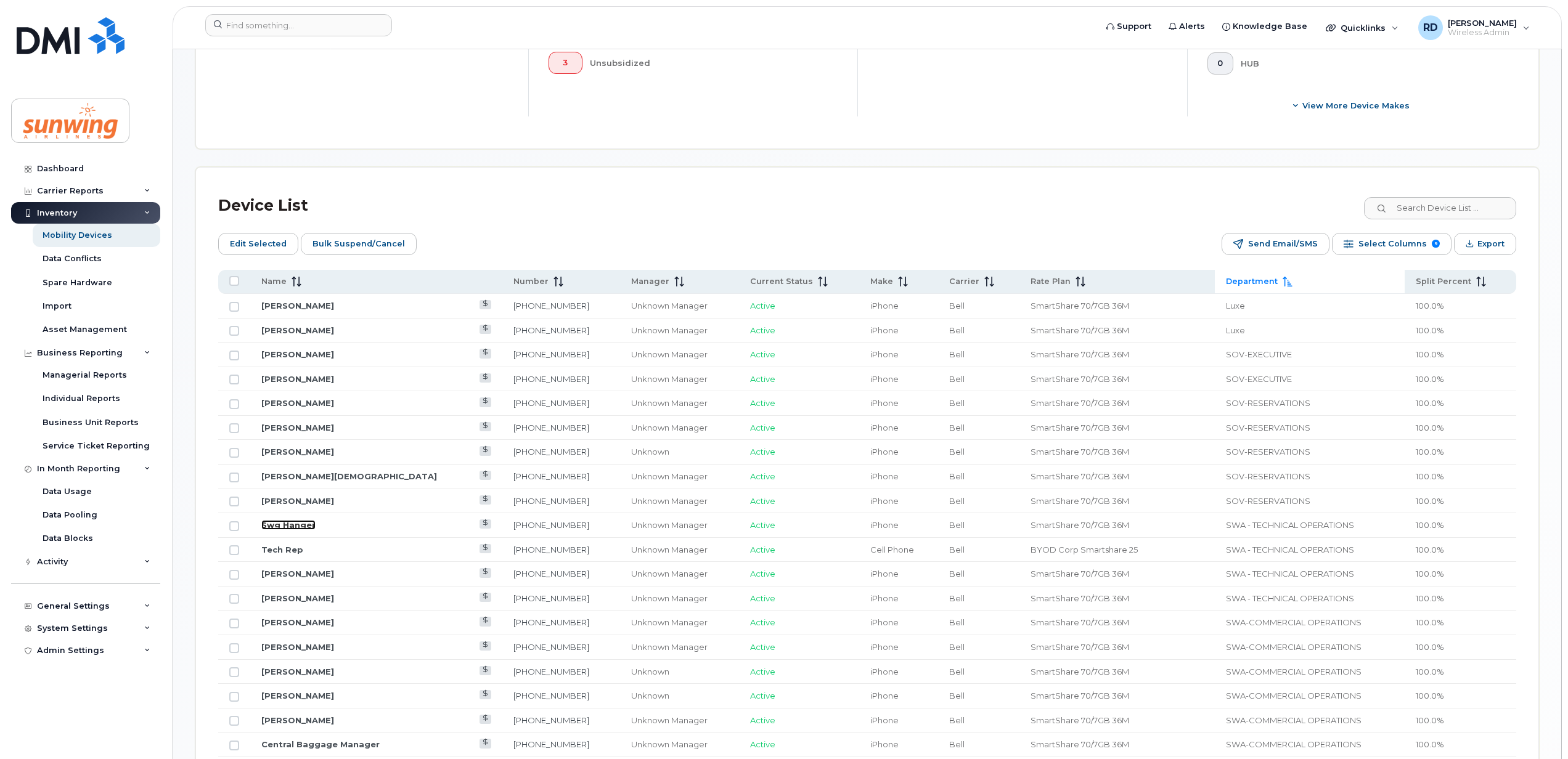
click at [296, 530] on link "Swg Hanger" at bounding box center [288, 525] width 54 height 10
click at [281, 553] on link "Tech Rep" at bounding box center [282, 549] width 42 height 10
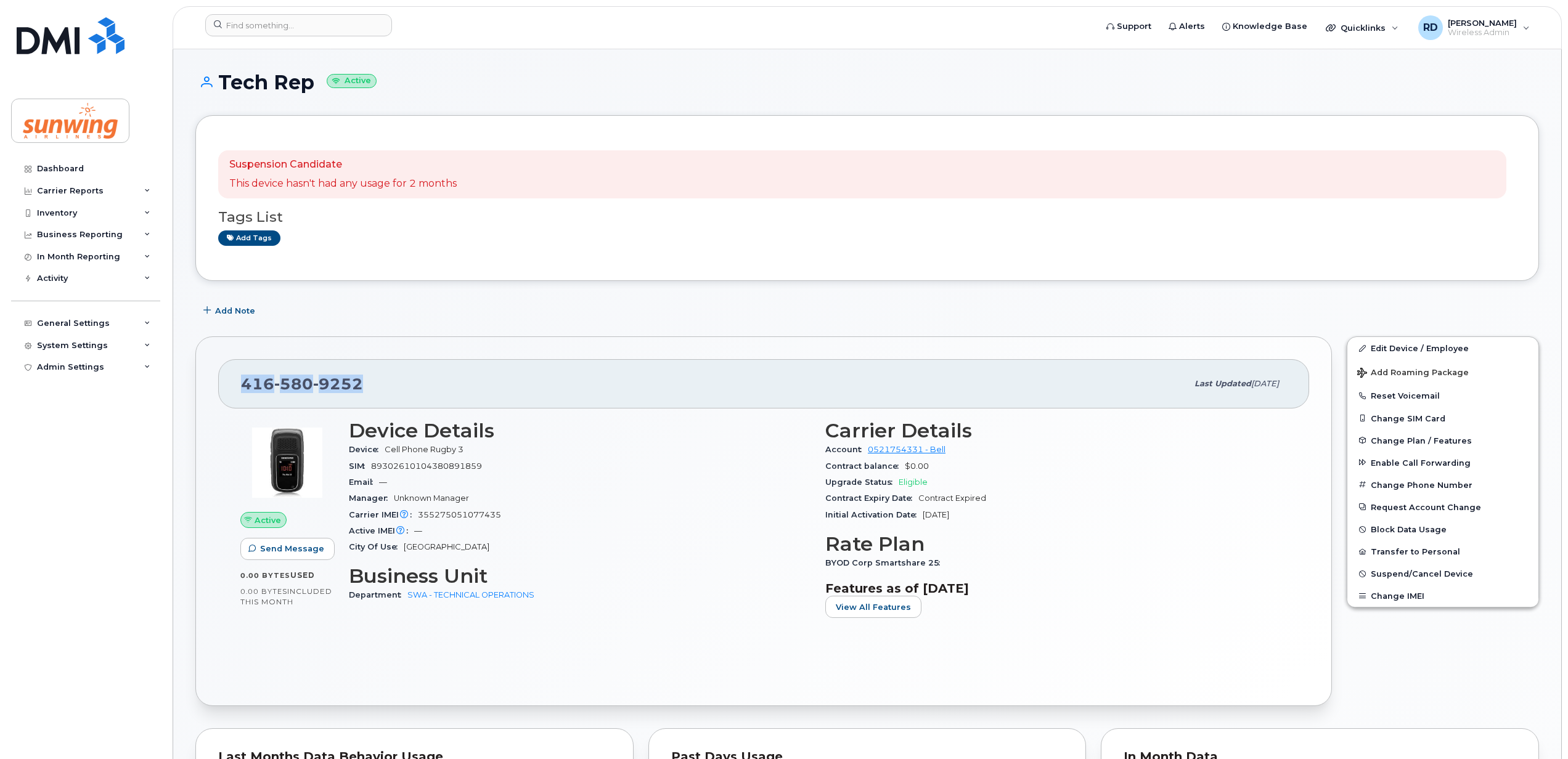
drag, startPoint x: 368, startPoint y: 375, endPoint x: 242, endPoint y: 393, distance: 127.3
click at [242, 393] on div "416 580 9252" at bounding box center [713, 384] width 946 height 26
drag, startPoint x: 242, startPoint y: 393, endPoint x: 256, endPoint y: 390, distance: 14.3
copy span "416 580 9252"
click at [1396, 571] on span "Suspend/Cancel Device" at bounding box center [1422, 574] width 103 height 9
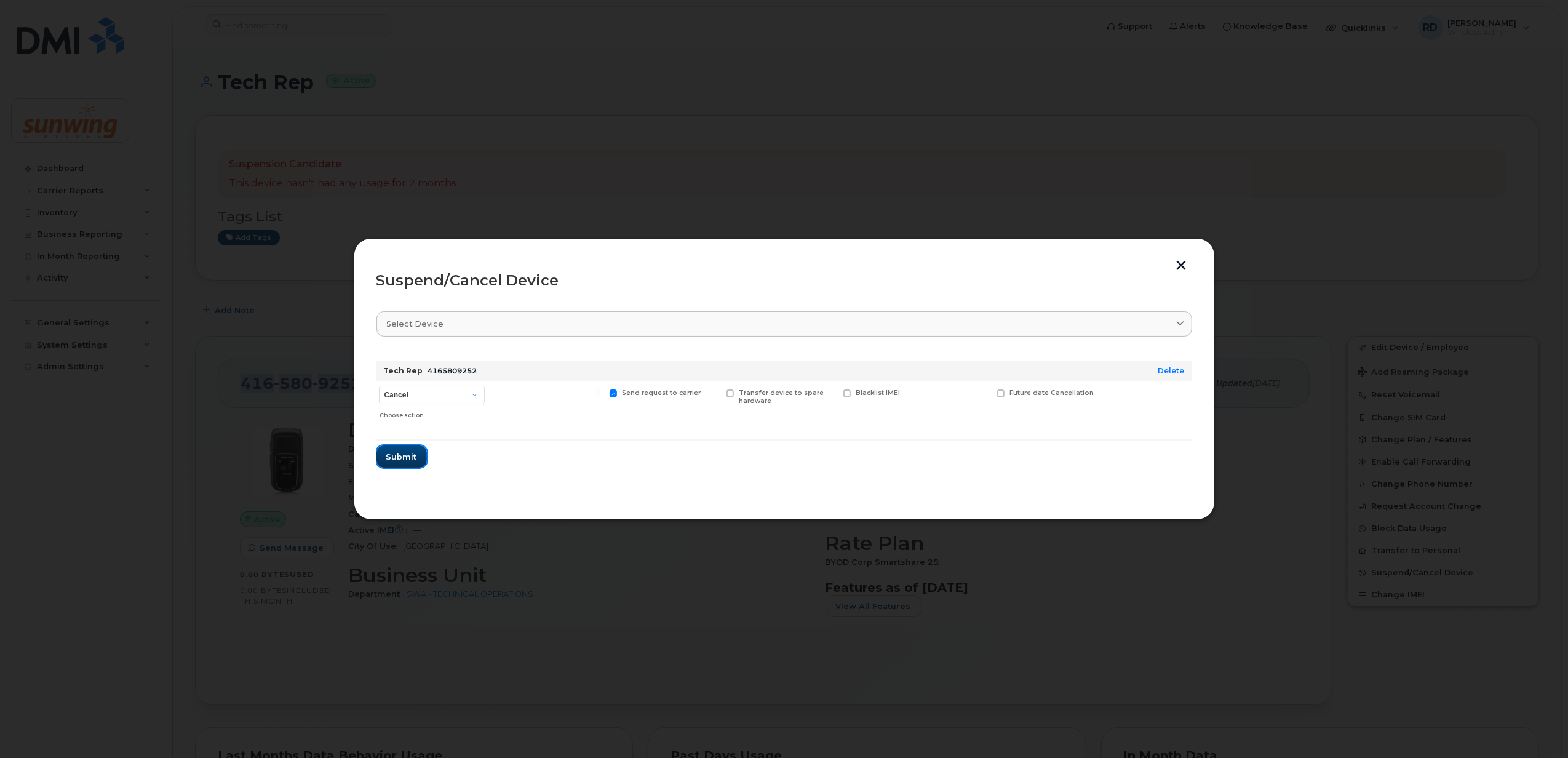
click at [400, 459] on span "Submit" at bounding box center [401, 457] width 31 height 12
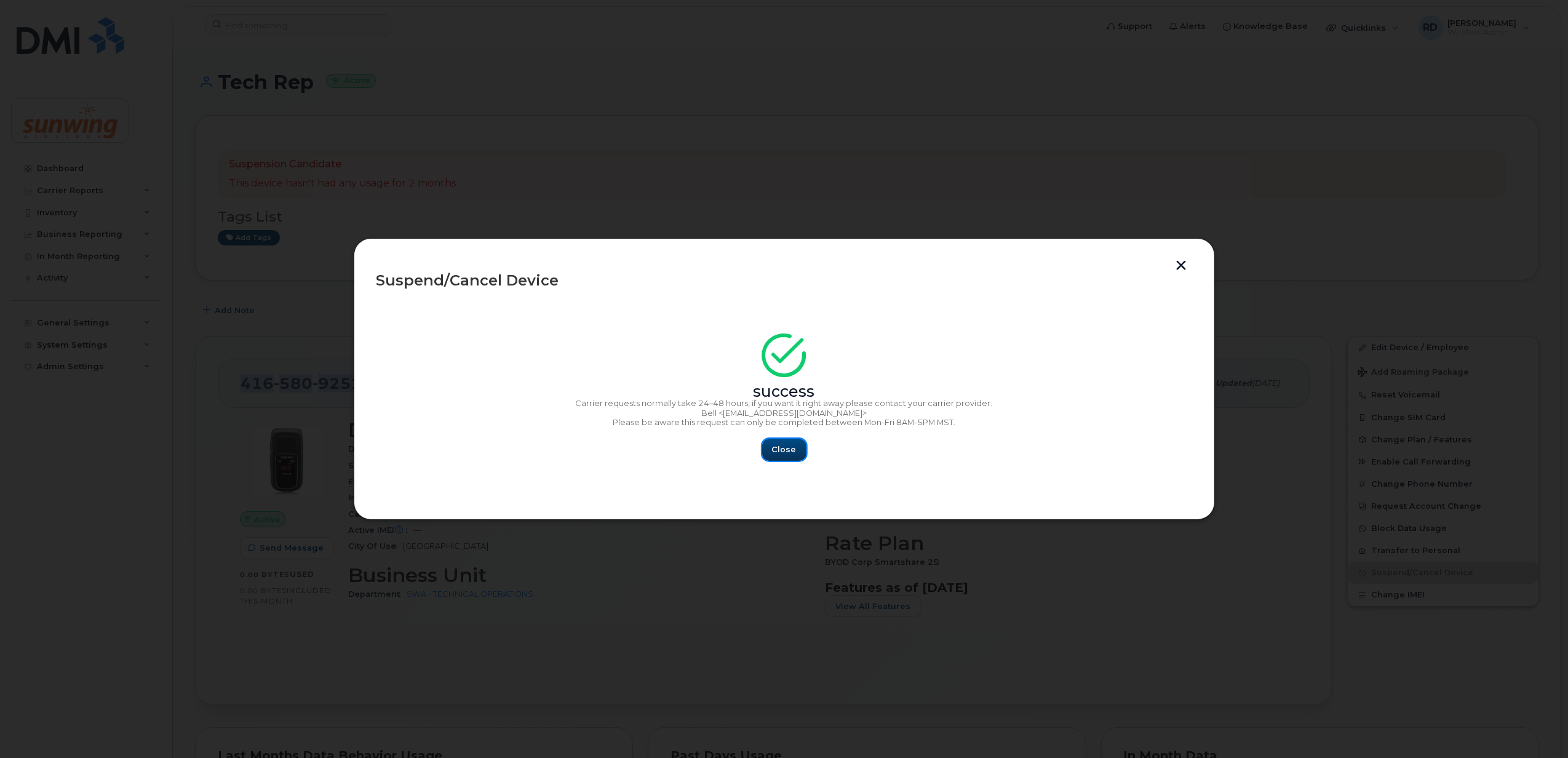
click at [788, 444] on span "Close" at bounding box center [784, 449] width 25 height 12
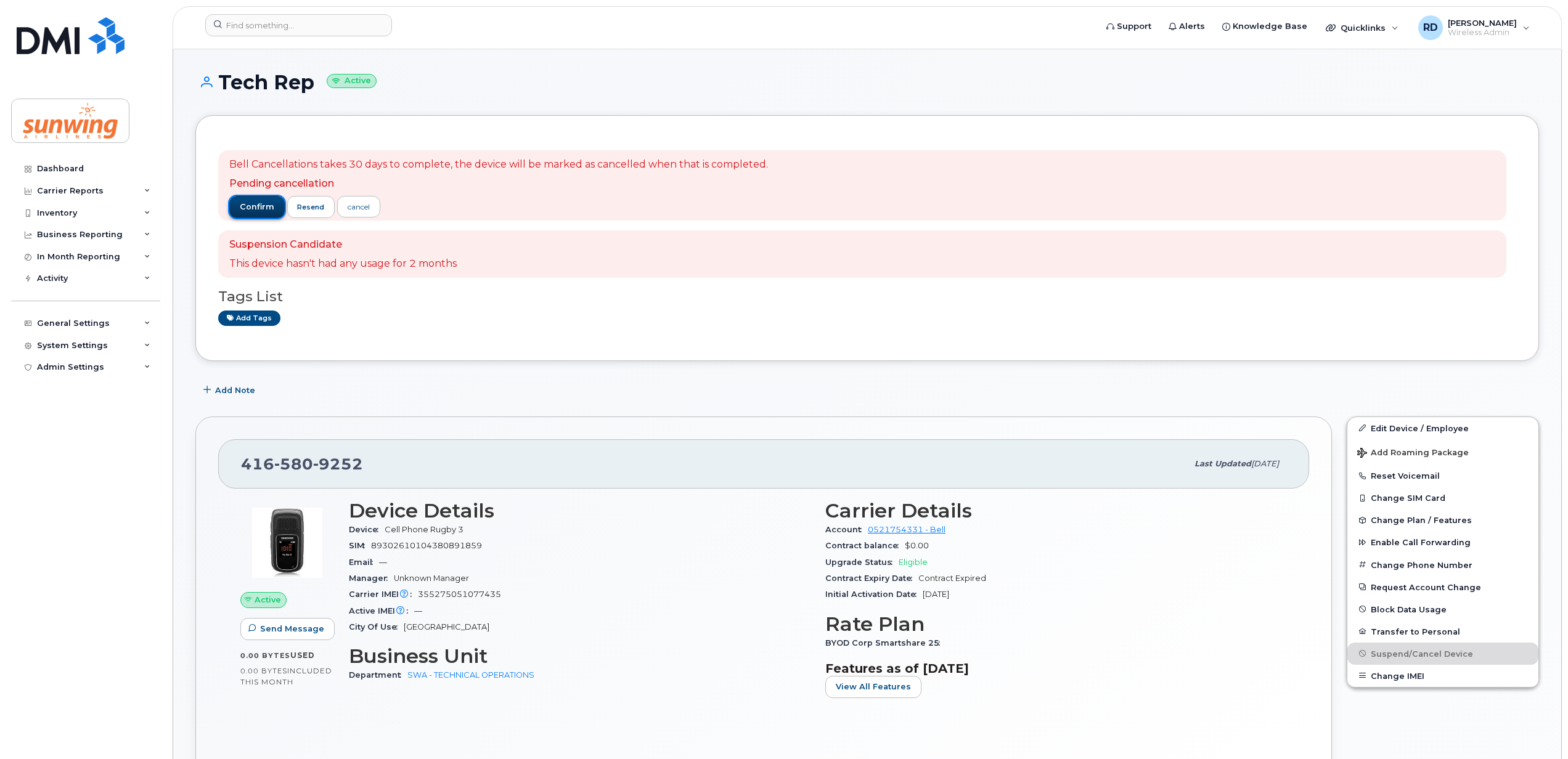
click at [247, 204] on span "confirm" at bounding box center [257, 207] width 35 height 11
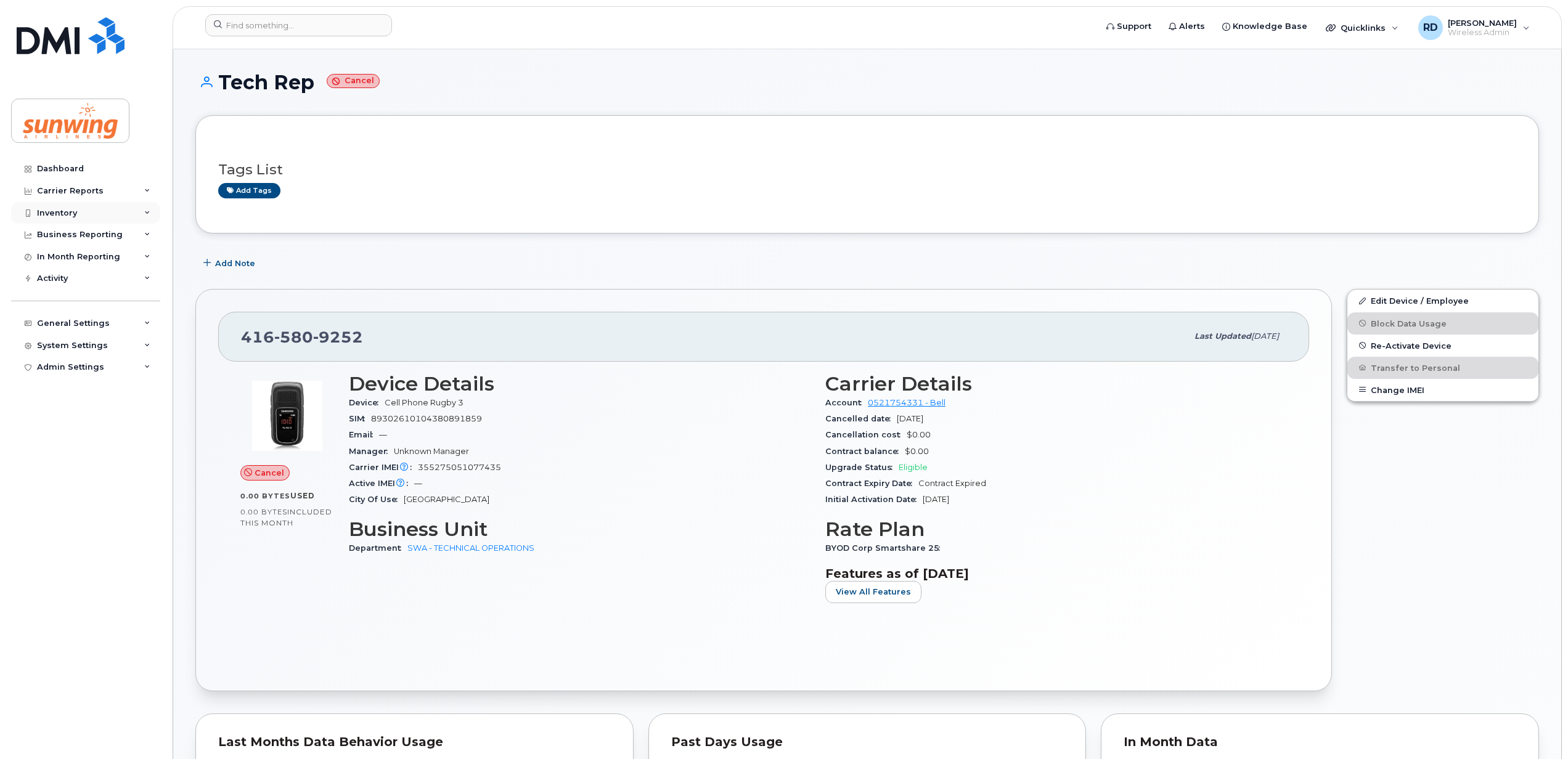
click at [50, 210] on div "Inventory" at bounding box center [57, 213] width 40 height 10
click at [57, 235] on div "Mobility Devices" at bounding box center [77, 235] width 69 height 11
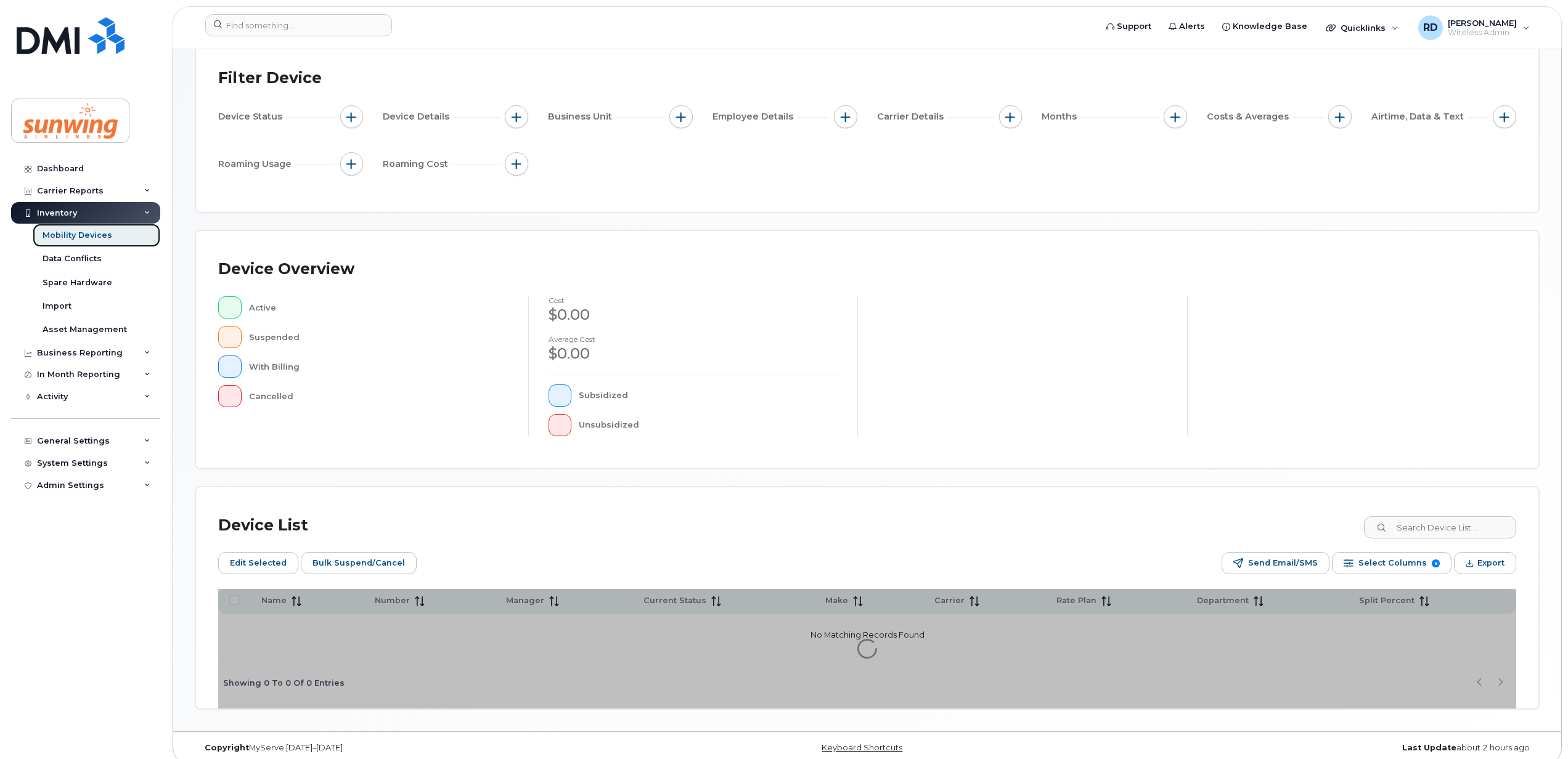
scroll to position [112, 0]
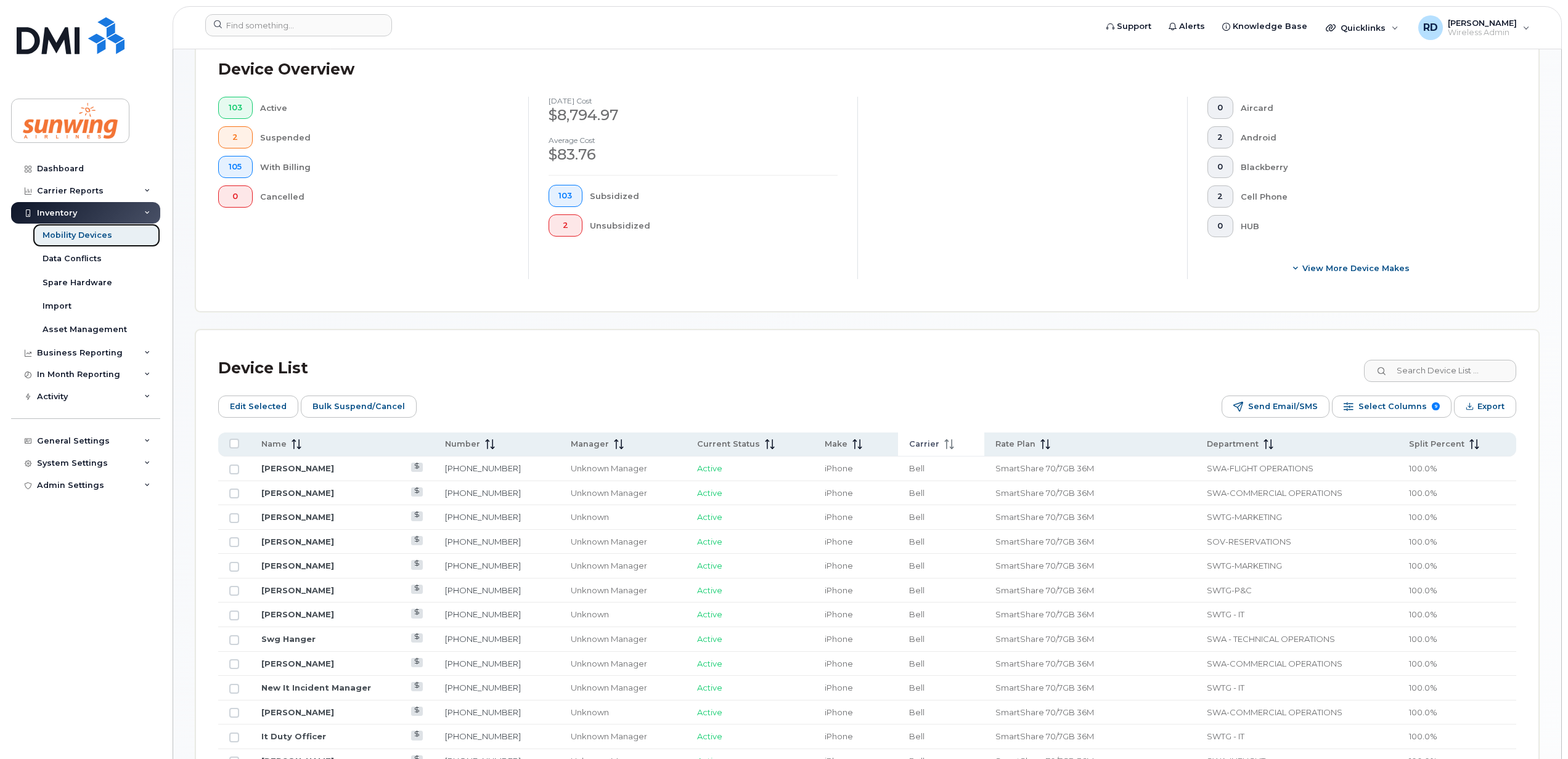
scroll to position [439, 0]
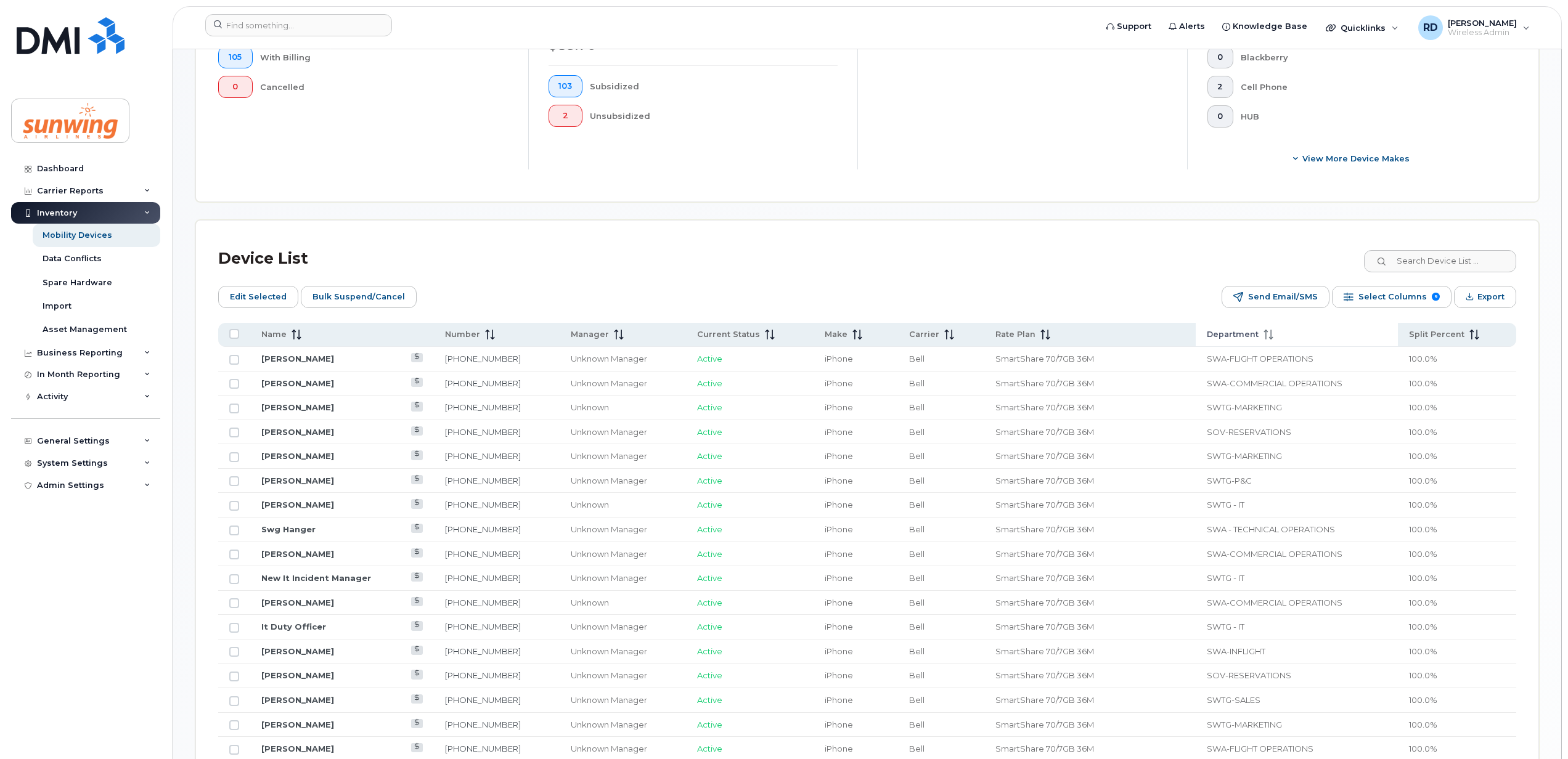
click at [1263, 335] on icon at bounding box center [1268, 334] width 10 height 10
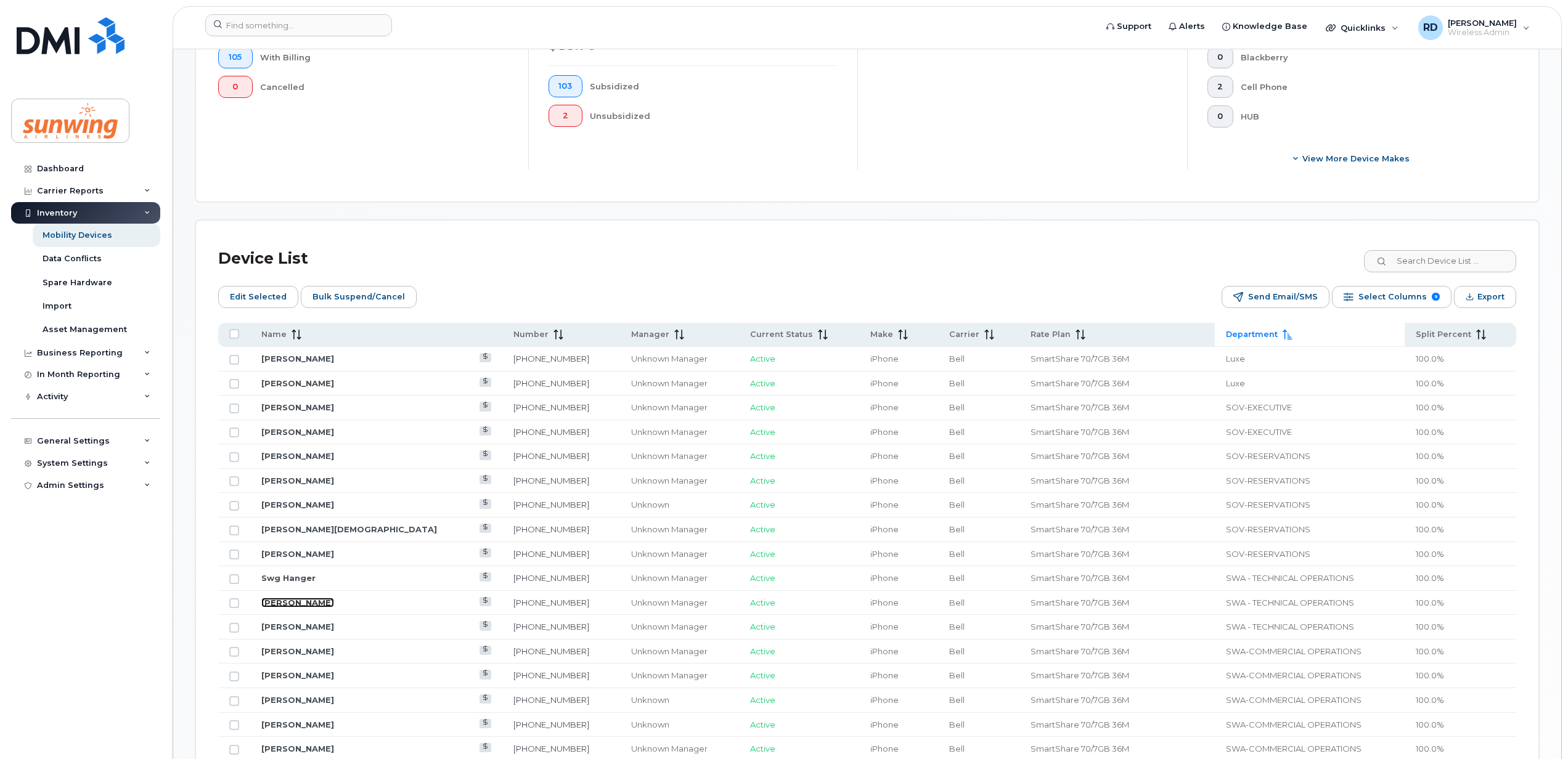
click at [293, 604] on link "[PERSON_NAME]" at bounding box center [297, 602] width 72 height 10
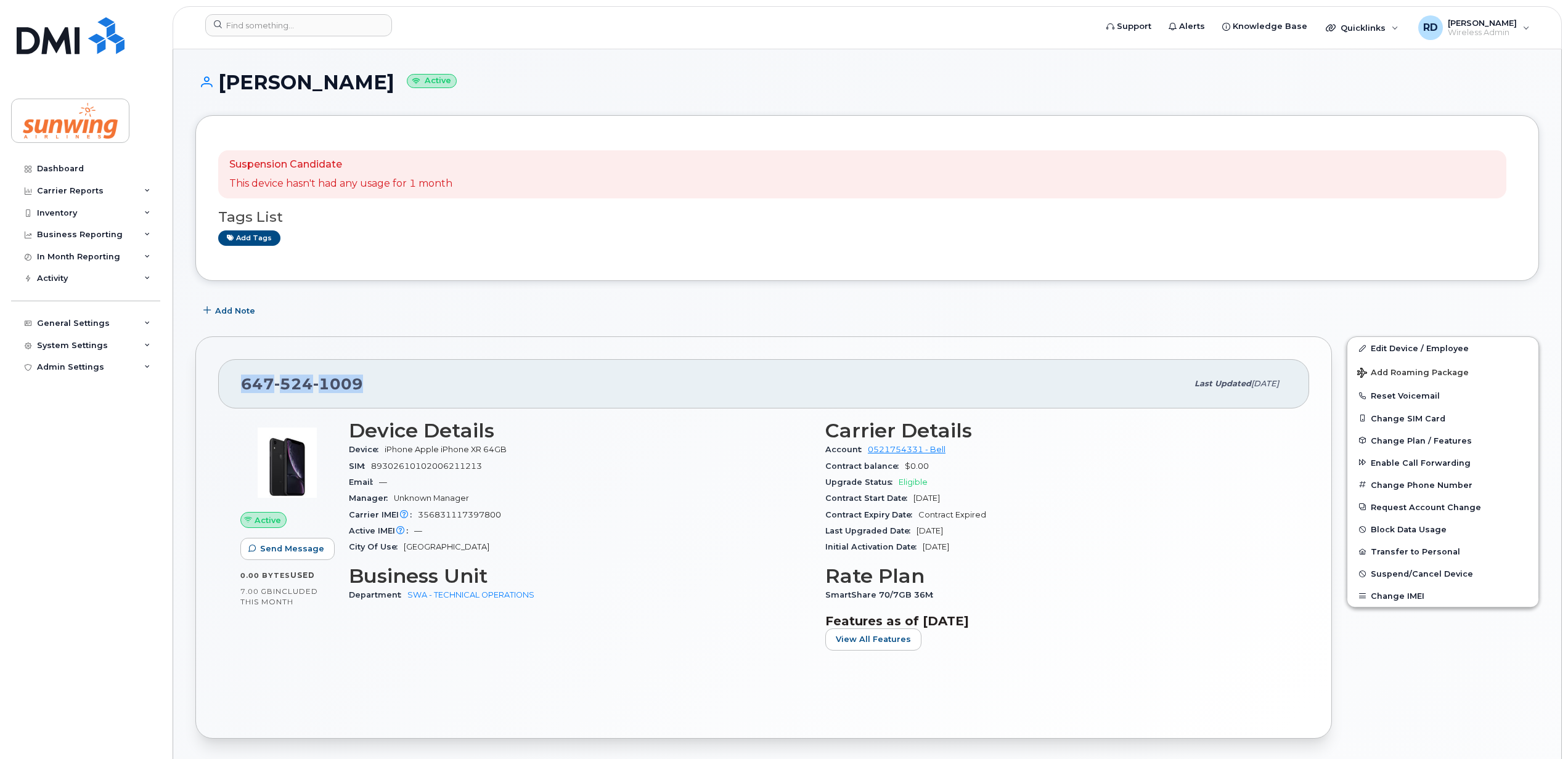
drag, startPoint x: 375, startPoint y: 382, endPoint x: 229, endPoint y: 387, distance: 146.1
click at [229, 387] on div "647 524 1009 Last updated Jul 10, 2024" at bounding box center [763, 383] width 1091 height 49
drag, startPoint x: 229, startPoint y: 387, endPoint x: 262, endPoint y: 385, distance: 33.1
copy span "647 524 1009"
click at [1401, 575] on span "Suspend/Cancel Device" at bounding box center [1422, 574] width 103 height 9
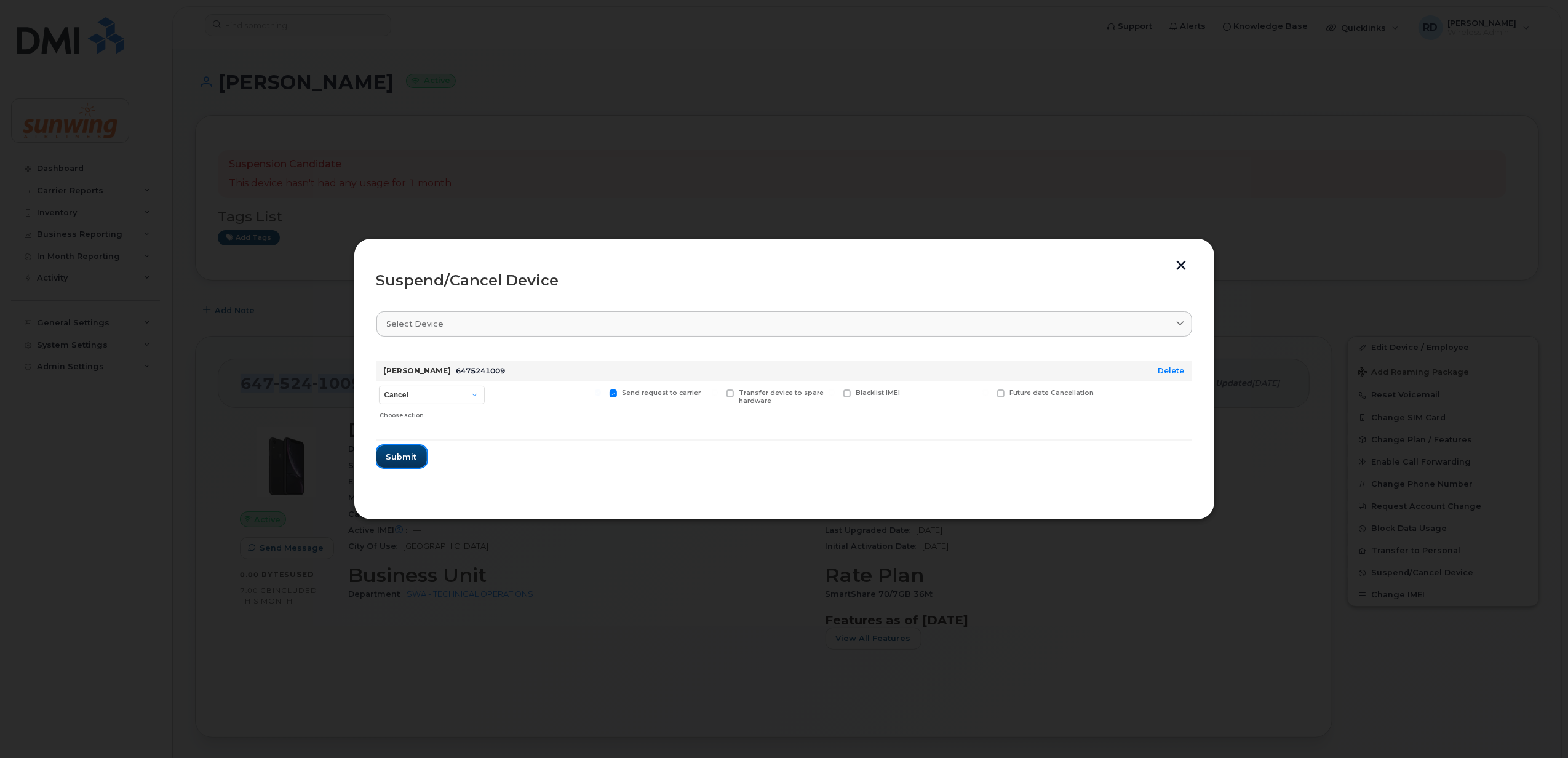
click at [395, 455] on span "Submit" at bounding box center [401, 457] width 31 height 12
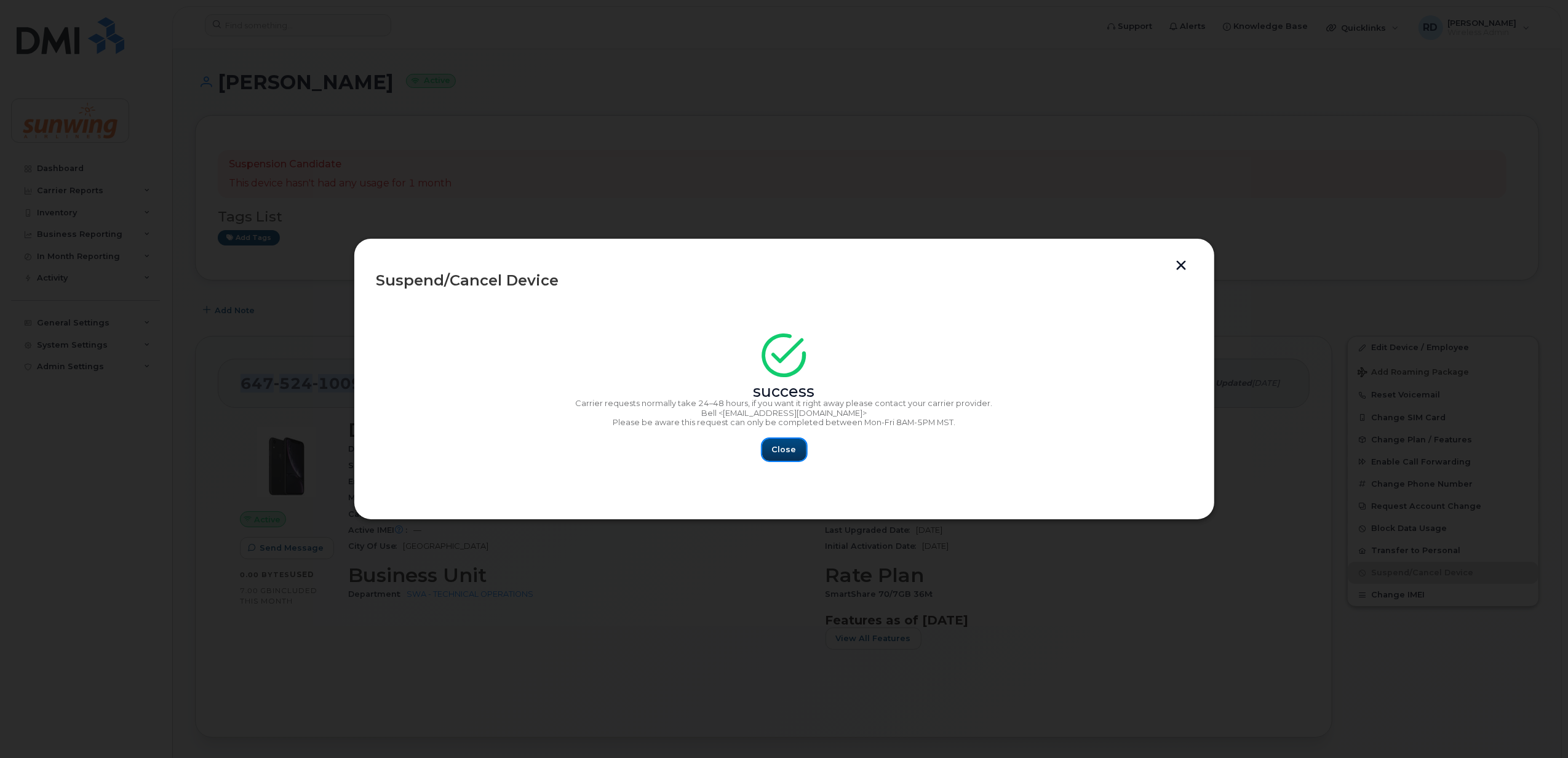
click at [790, 452] on span "Close" at bounding box center [784, 449] width 25 height 12
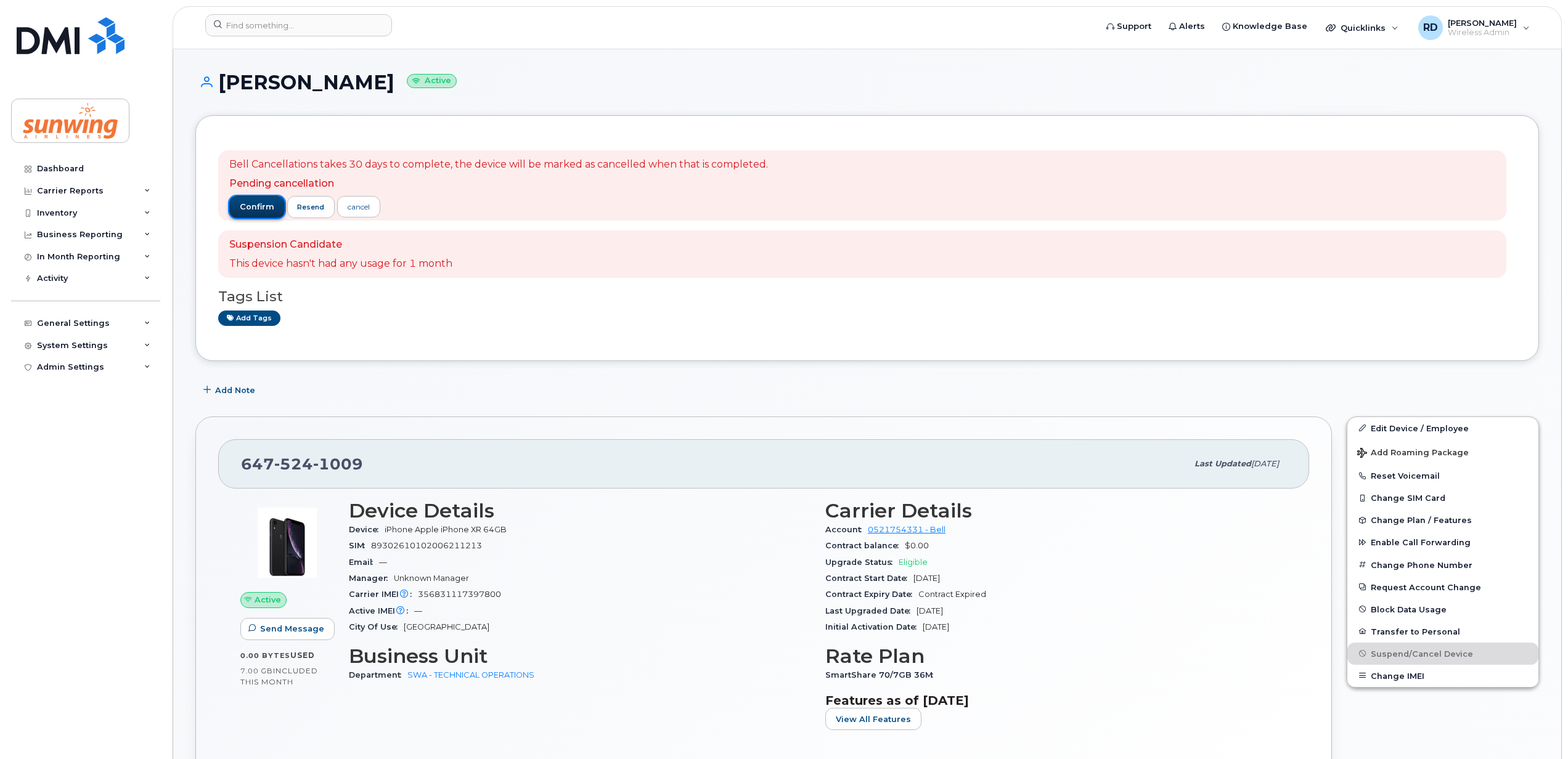
click at [259, 207] on span "confirm" at bounding box center [257, 207] width 35 height 11
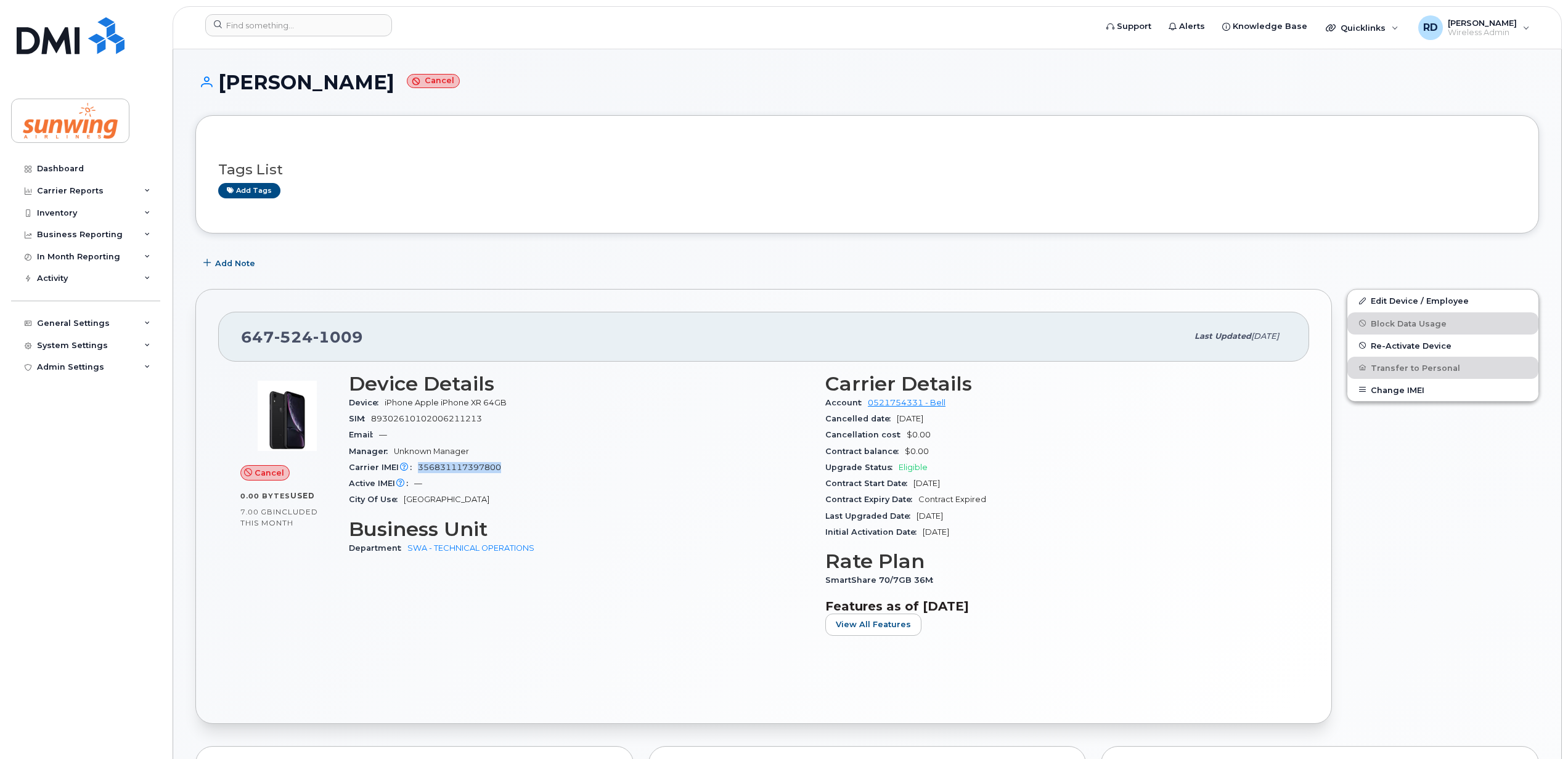
drag, startPoint x: 505, startPoint y: 464, endPoint x: 413, endPoint y: 471, distance: 92.3
click at [413, 471] on div "Carrier IMEI Carrier IMEI is reported during the last billing cycle or change o…" at bounding box center [579, 467] width 462 height 16
drag, startPoint x: 413, startPoint y: 471, endPoint x: 435, endPoint y: 471, distance: 22.0
copy span "356831117397800"
click at [76, 212] on div "Inventory" at bounding box center [86, 213] width 149 height 22
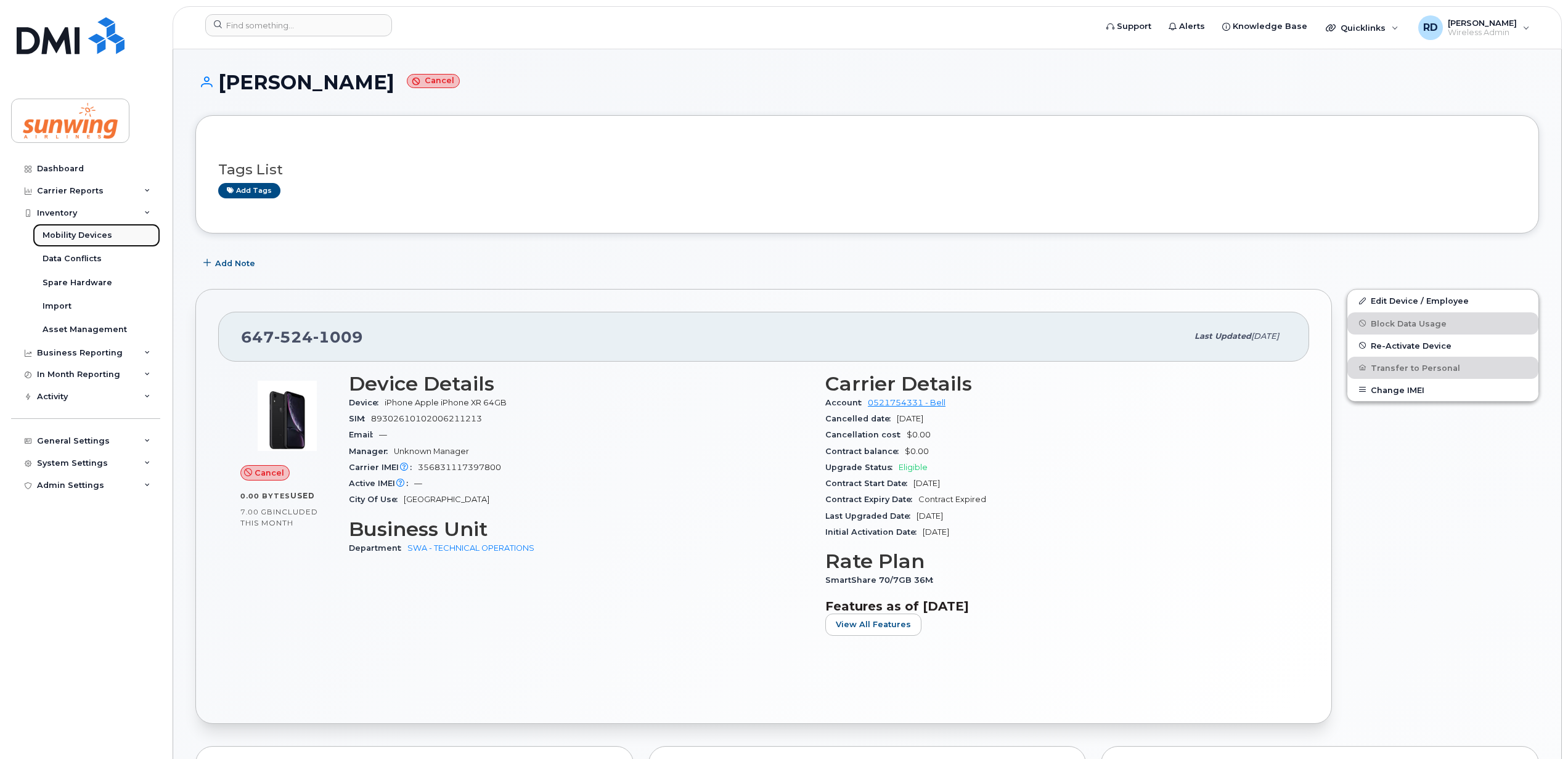
click at [89, 234] on div "Mobility Devices" at bounding box center [77, 235] width 69 height 11
